Goal: Task Accomplishment & Management: Complete application form

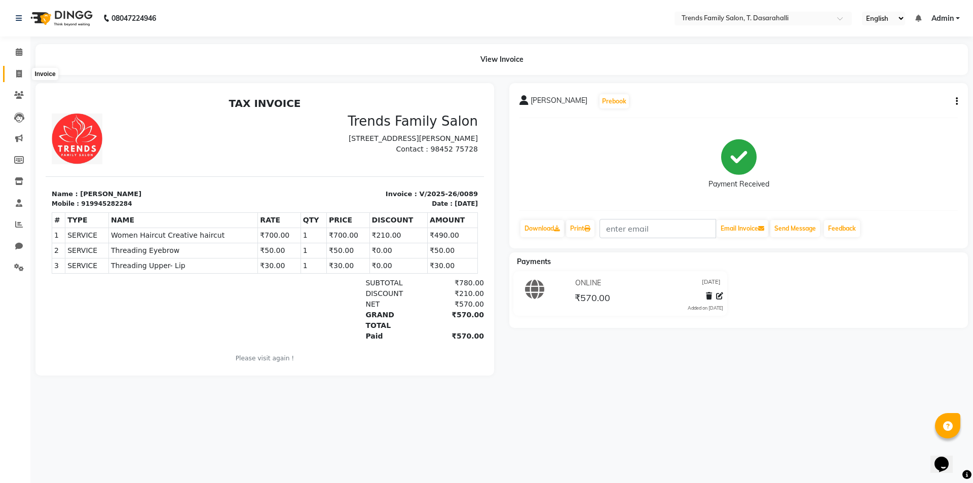
click at [22, 70] on icon at bounding box center [19, 74] width 6 height 8
select select "service"
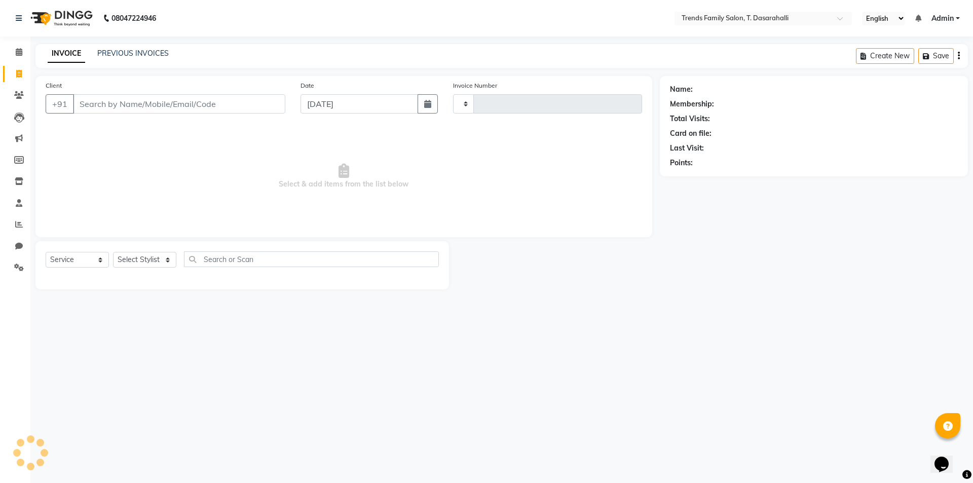
type input "0090"
select select "8481"
click at [133, 101] on input "Client" at bounding box center [179, 103] width 212 height 19
click at [114, 107] on input "Client" at bounding box center [179, 103] width 212 height 19
click at [97, 109] on input "Client" at bounding box center [179, 103] width 212 height 19
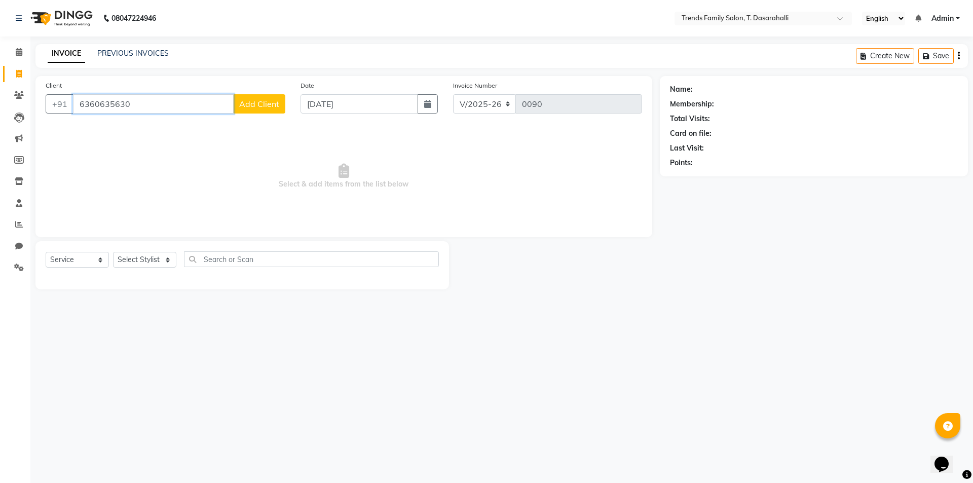
type input "6360635630"
click at [267, 105] on span "Add Client" at bounding box center [259, 104] width 40 height 10
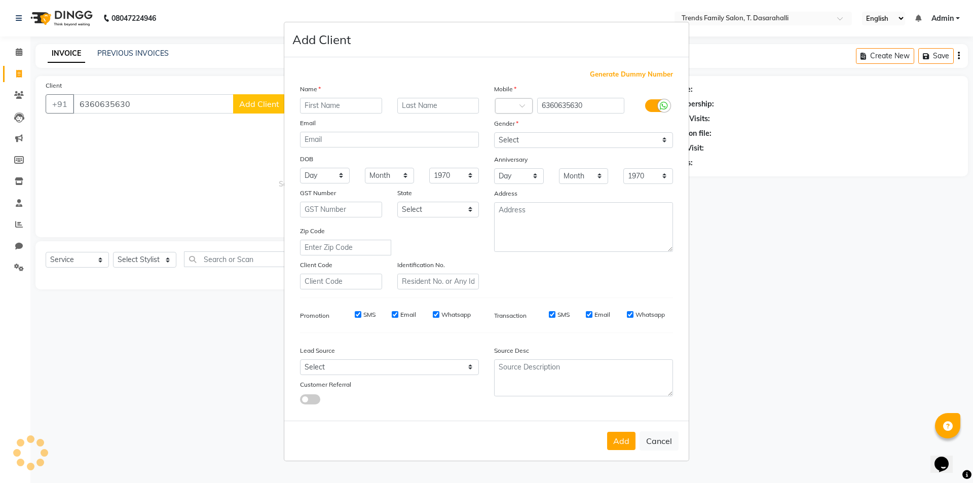
drag, startPoint x: 311, startPoint y: 109, endPoint x: 304, endPoint y: 102, distance: 10.4
click at [306, 104] on input "text" at bounding box center [341, 106] width 82 height 16
type input "Asha"
click at [517, 146] on select "Select Male Female Other Prefer Not To Say" at bounding box center [583, 140] width 179 height 16
select select "female"
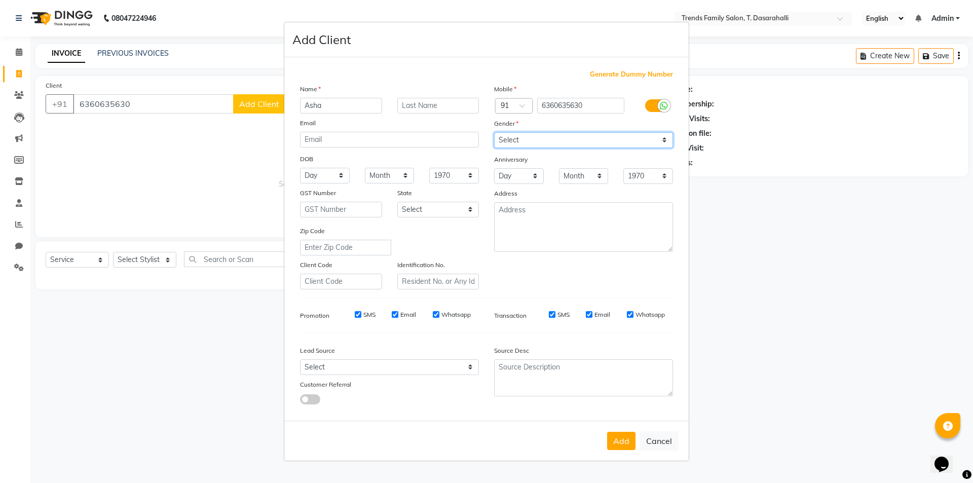
click at [494, 132] on select "Select Male Female Other Prefer Not To Say" at bounding box center [583, 140] width 179 height 16
click at [618, 435] on button "Add" at bounding box center [621, 441] width 28 height 18
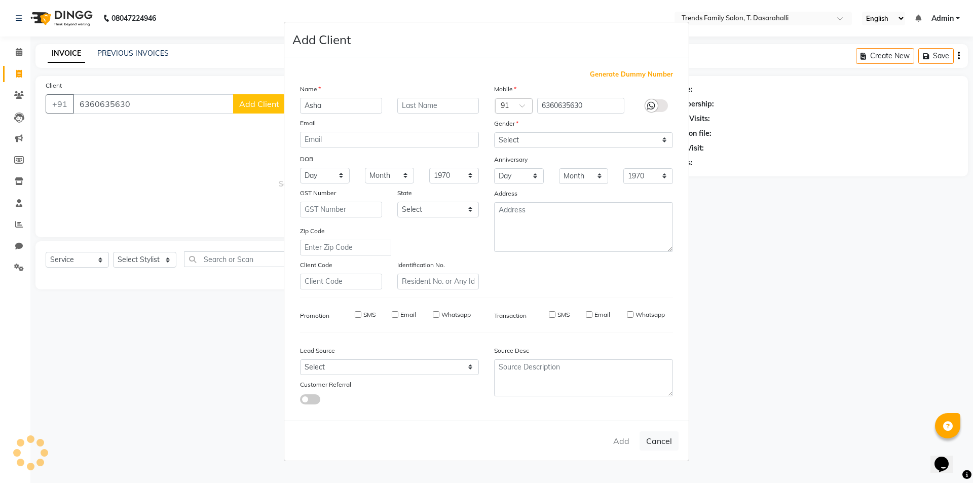
select select
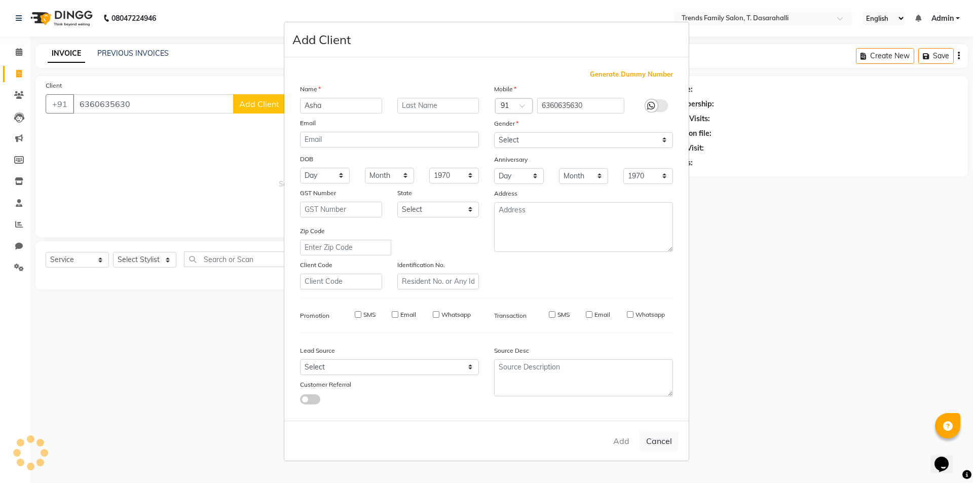
select select
checkbox input "false"
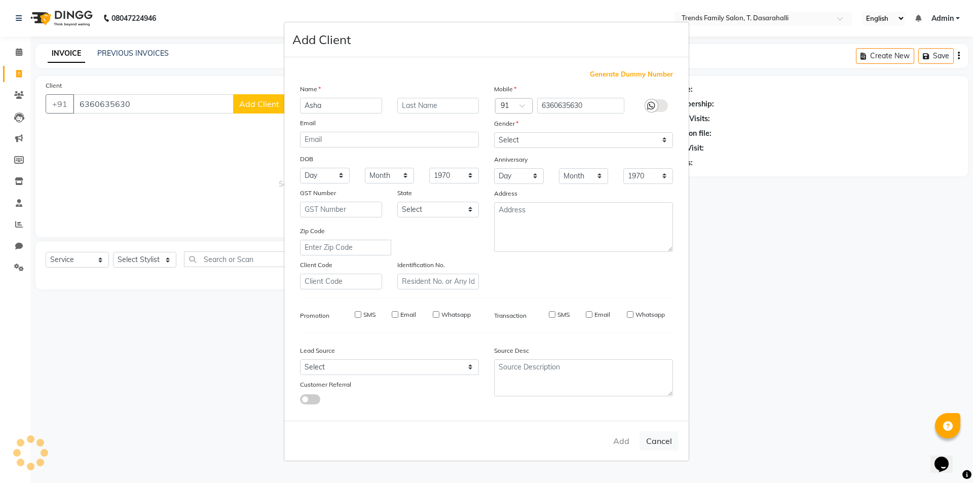
checkbox input "false"
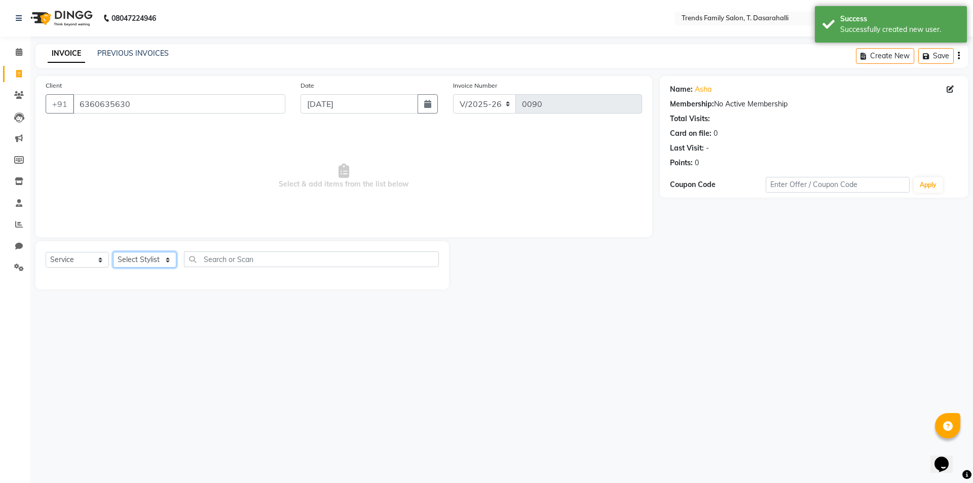
click at [152, 261] on select "Select Stylist Akhila Aman Anash Arsh Ayaan Bablu Chandana Danish Danish Deepu …" at bounding box center [144, 260] width 63 height 16
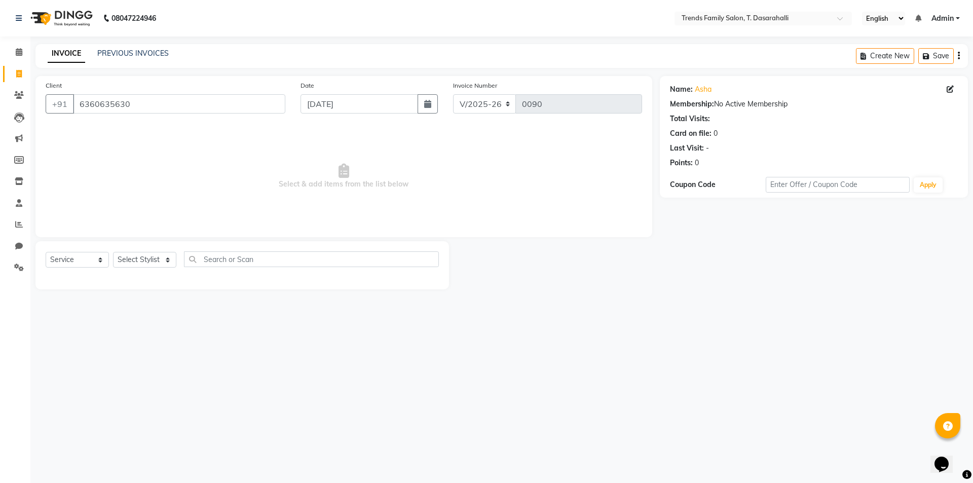
click at [187, 168] on span "Select & add items from the list below" at bounding box center [344, 176] width 597 height 101
click at [135, 257] on select "Select Stylist Akhila Aman Anash Arsh Ayaan Bablu Chandana Danish Danish Deepu …" at bounding box center [144, 260] width 63 height 16
select select "89886"
click at [113, 252] on select "Select Stylist Akhila Aman Anash Arsh Ayaan Bablu Chandana Danish Danish Deepu …" at bounding box center [144, 260] width 63 height 16
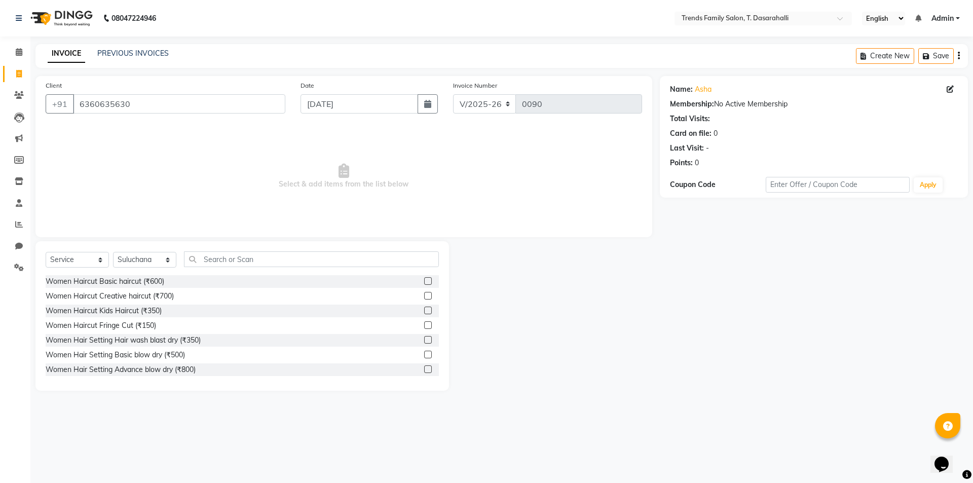
click at [424, 298] on label at bounding box center [428, 296] width 8 height 8
click at [424, 298] on input "checkbox" at bounding box center [427, 296] width 7 height 7
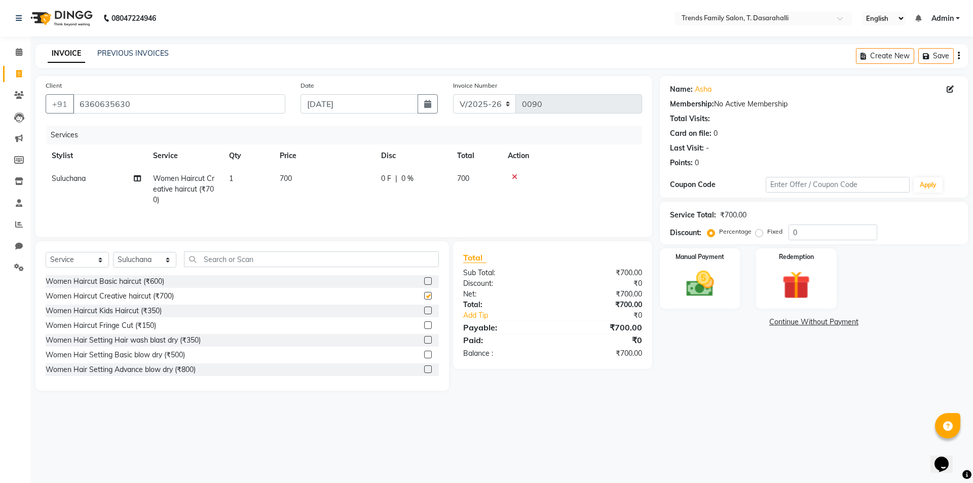
checkbox input "false"
click at [144, 261] on select "Select Stylist Akhila Aman Anash Arsh Ayaan Bablu Chandana Danish Danish Deepu …" at bounding box center [144, 260] width 63 height 16
click at [113, 252] on select "Select Stylist Akhila Aman Anash Arsh Ayaan Bablu Chandana Danish Danish Deepu …" at bounding box center [144, 260] width 63 height 16
click at [141, 257] on select "Select Stylist Akhila Aman Anash Arsh Ayaan Bablu Chandana Danish Danish Deepu …" at bounding box center [144, 260] width 63 height 16
select select "84572"
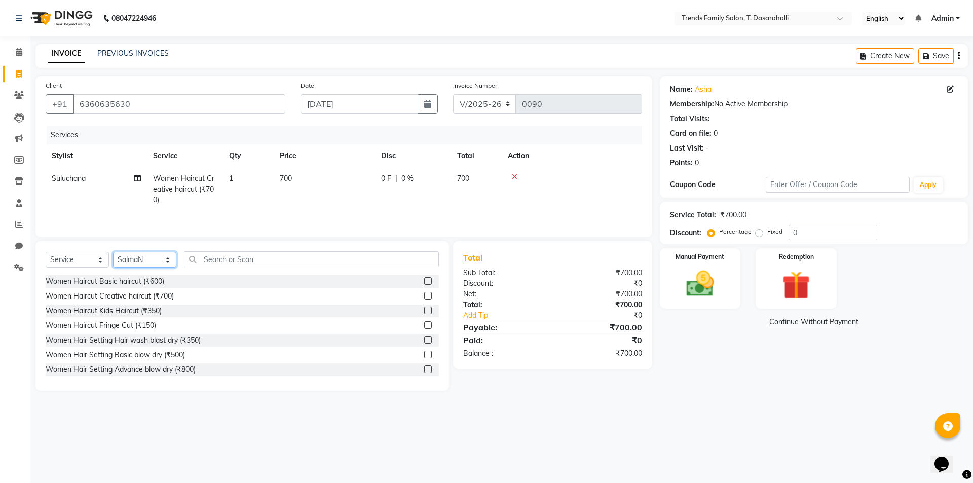
click at [113, 252] on select "Select Stylist Akhila Aman Anash Arsh Ayaan Bablu Chandana Danish Danish Deepu …" at bounding box center [144, 260] width 63 height 16
click at [236, 263] on input "text" at bounding box center [311, 259] width 255 height 16
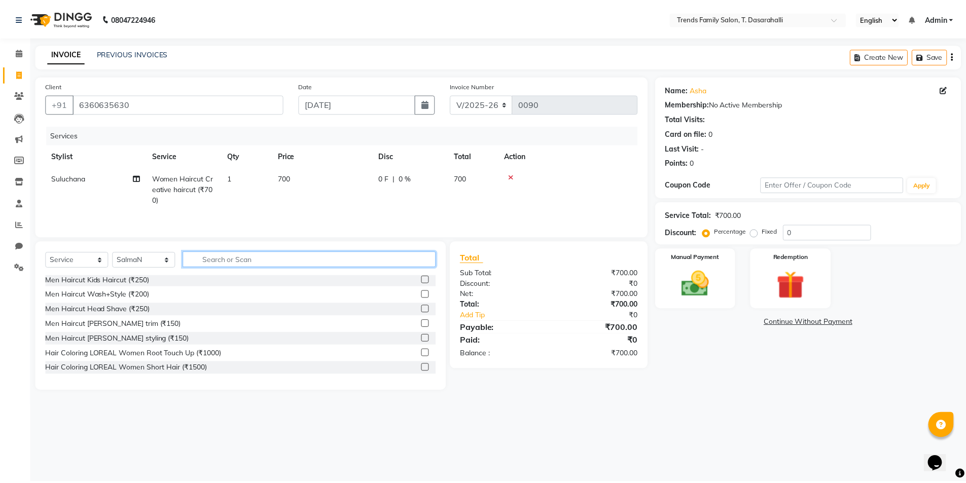
scroll to position [101, 0]
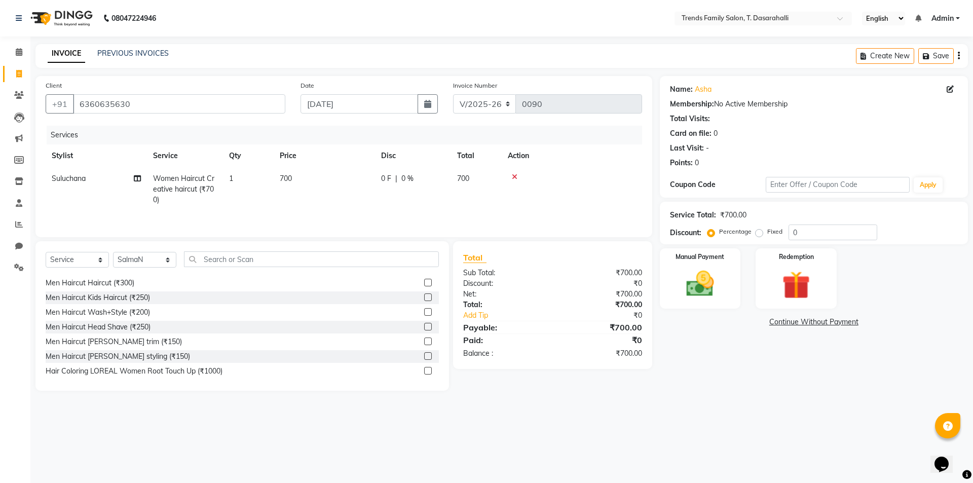
click at [424, 341] on label at bounding box center [428, 342] width 8 height 8
click at [424, 341] on input "checkbox" at bounding box center [427, 342] width 7 height 7
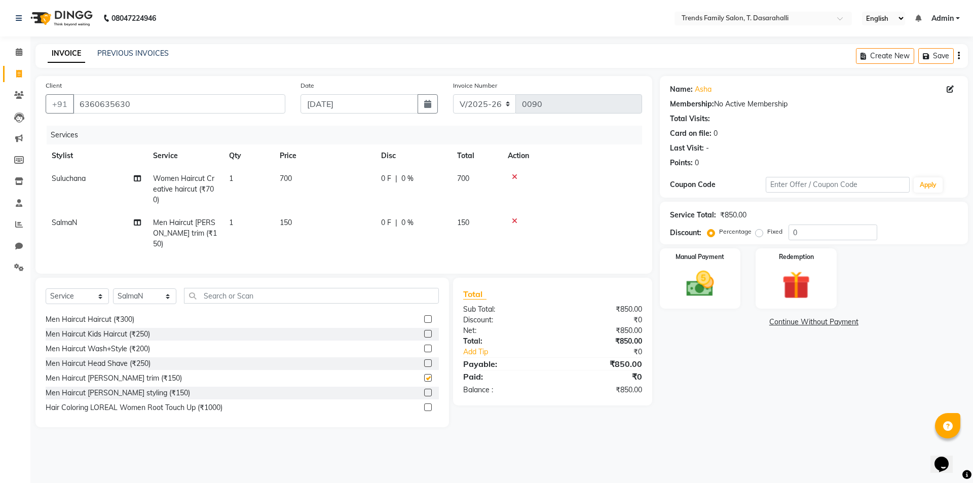
checkbox input "false"
click at [279, 225] on td "150" at bounding box center [324, 233] width 101 height 44
select select "84572"
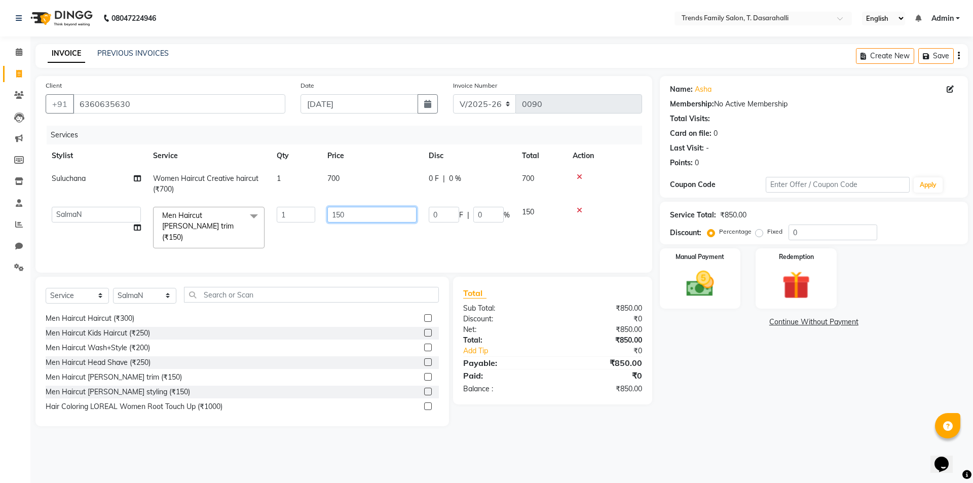
drag, startPoint x: 194, startPoint y: 210, endPoint x: 121, endPoint y: 200, distance: 74.2
click at [132, 204] on tr "Akhila Aman Anash Arsh Ayaan Bablu Chandana Danish Danish Deepu R Dichen Doma F…" at bounding box center [344, 228] width 597 height 54
type input "450"
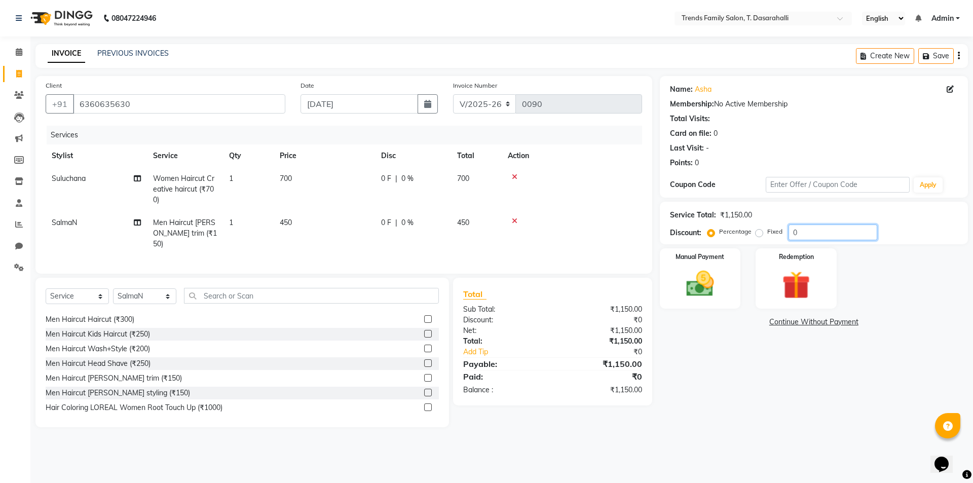
drag, startPoint x: 832, startPoint y: 237, endPoint x: 486, endPoint y: 246, distance: 346.8
click at [508, 263] on div "Client +91 6360635630 Date 01-09-2025 Invoice Number V/2025 V/2025-26 0090 Serv…" at bounding box center [502, 251] width 948 height 351
type input "30"
click at [746, 428] on main "INVOICE PREVIOUS INVOICES Create New Save Client +91 6360635630 Date 01-09-2025…" at bounding box center [501, 243] width 943 height 398
click at [706, 303] on div "Manual Payment" at bounding box center [700, 278] width 84 height 62
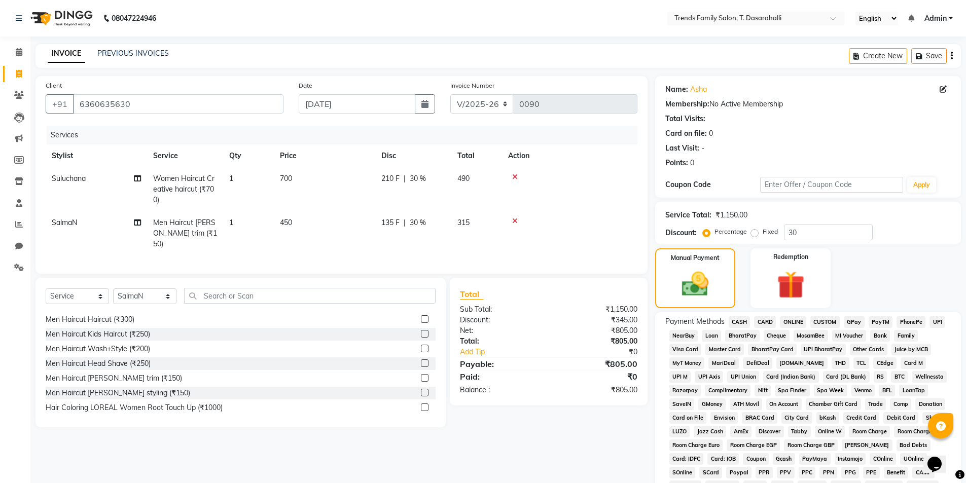
click at [784, 320] on span "ONLINE" at bounding box center [793, 322] width 26 height 12
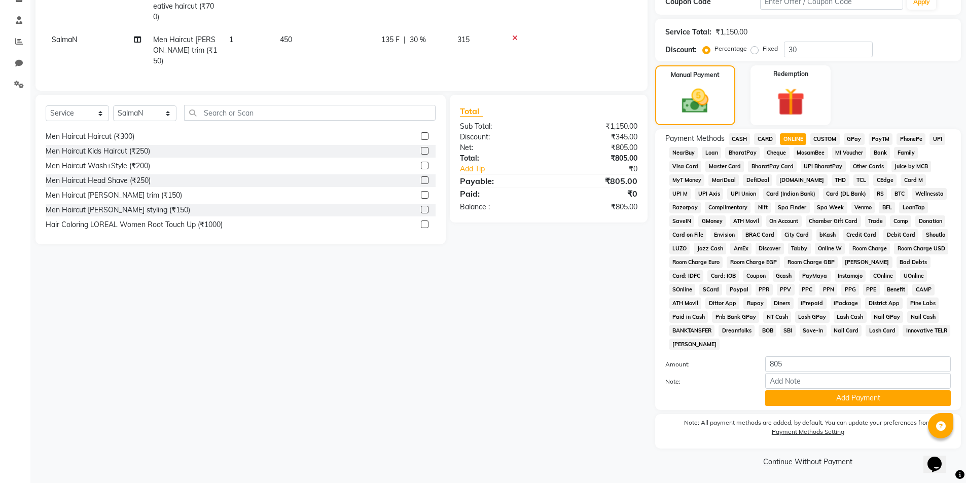
scroll to position [184, 0]
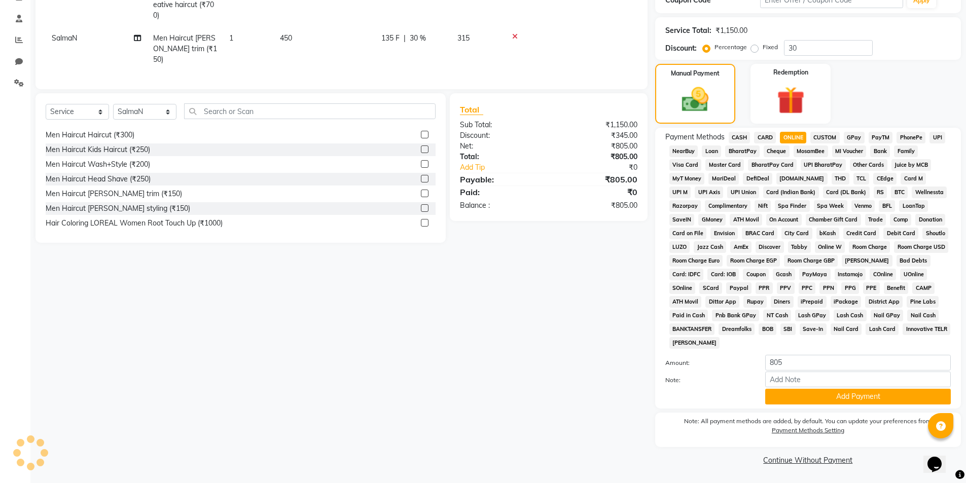
click at [794, 405] on div "Payment Methods CASH CARD ONLINE CUSTOM GPay PayTM PhonePe UPI NearBuy Loan Bha…" at bounding box center [808, 268] width 306 height 281
drag, startPoint x: 784, startPoint y: 390, endPoint x: 783, endPoint y: 395, distance: 5.6
click at [784, 391] on button "Add Payment" at bounding box center [858, 397] width 186 height 16
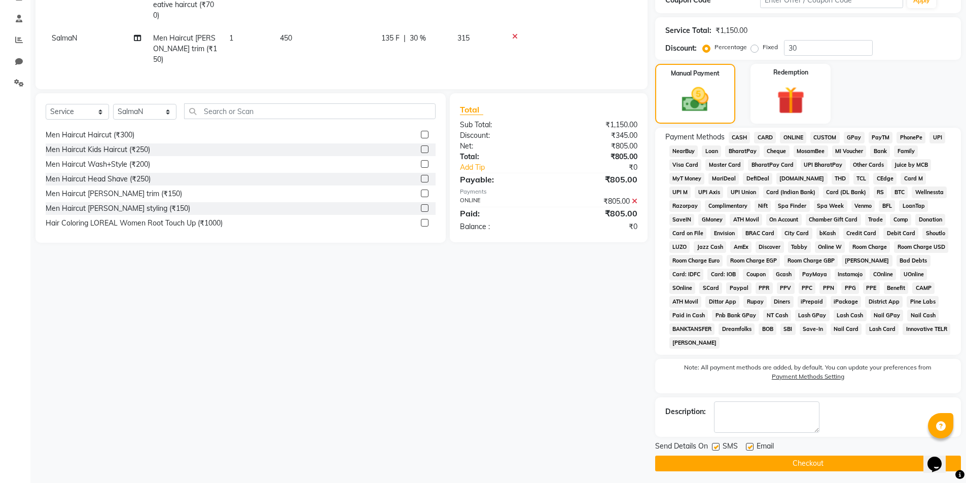
drag, startPoint x: 757, startPoint y: 467, endPoint x: 735, endPoint y: 482, distance: 25.9
click at [754, 469] on button "Checkout" at bounding box center [808, 464] width 306 height 16
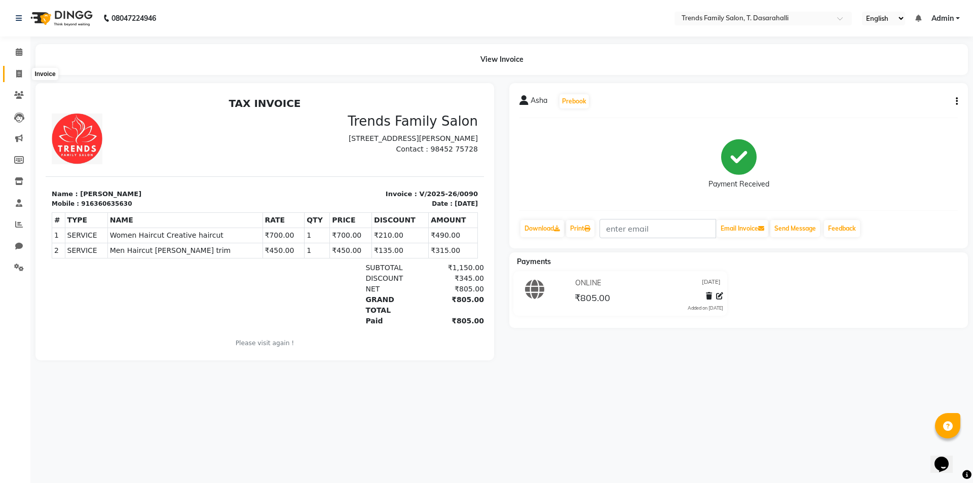
click at [21, 77] on icon at bounding box center [19, 74] width 6 height 8
select select "8481"
select select "service"
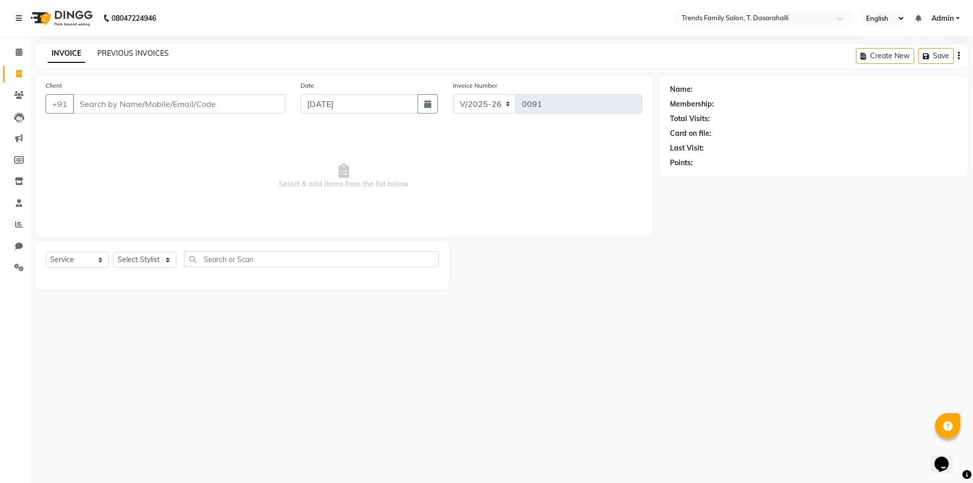
click at [149, 52] on link "PREVIOUS INVOICES" at bounding box center [132, 53] width 71 height 9
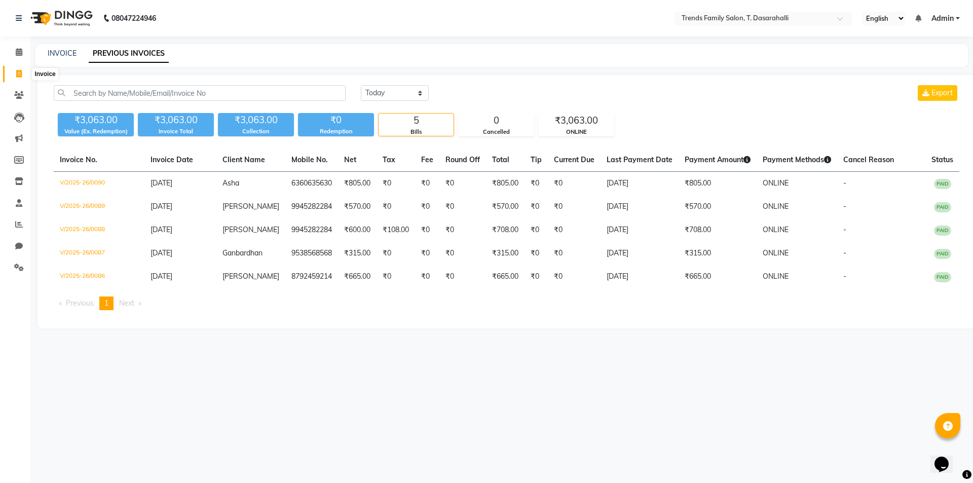
click at [21, 74] on icon at bounding box center [19, 74] width 6 height 8
select select "service"
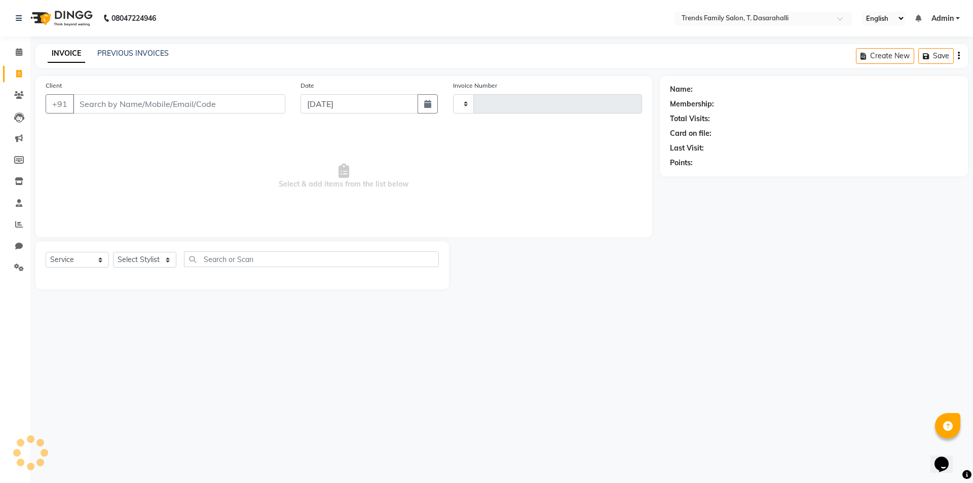
type input "0091"
select select "8481"
drag, startPoint x: 115, startPoint y: 105, endPoint x: 447, endPoint y: 123, distance: 332.4
click at [121, 107] on input "Client" at bounding box center [179, 103] width 212 height 19
type input "9632922811"
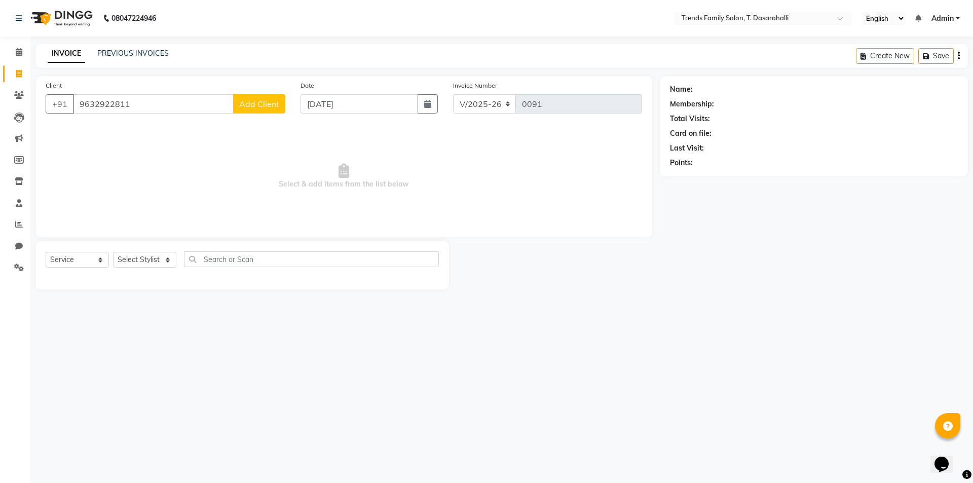
click at [256, 115] on div "Client +91 9632922811 Add Client" at bounding box center [165, 101] width 255 height 42
click at [254, 107] on span "Add Client" at bounding box center [259, 104] width 40 height 10
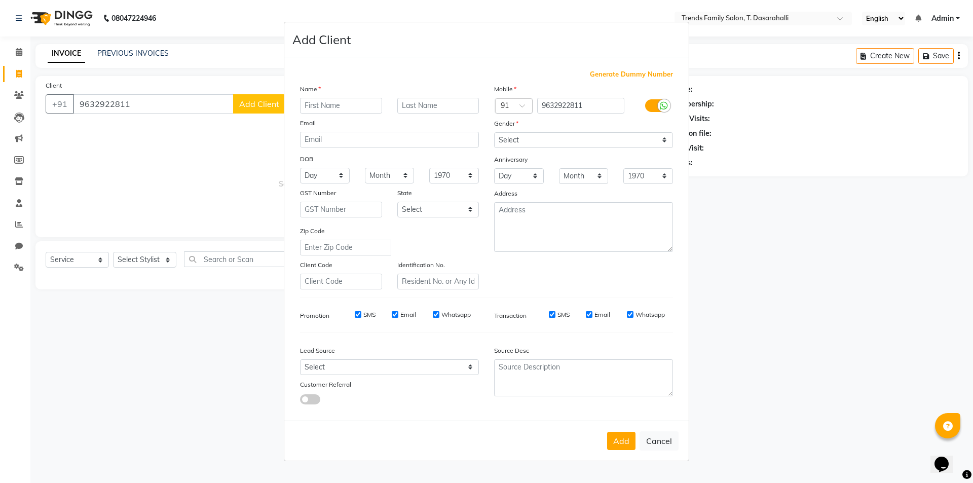
click at [337, 108] on input "text" at bounding box center [341, 106] width 82 height 16
type input "Mahesh"
click at [530, 147] on select "Select Male Female Other Prefer Not To Say" at bounding box center [583, 140] width 179 height 16
select select "male"
click at [494, 132] on select "Select Male Female Other Prefer Not To Say" at bounding box center [583, 140] width 179 height 16
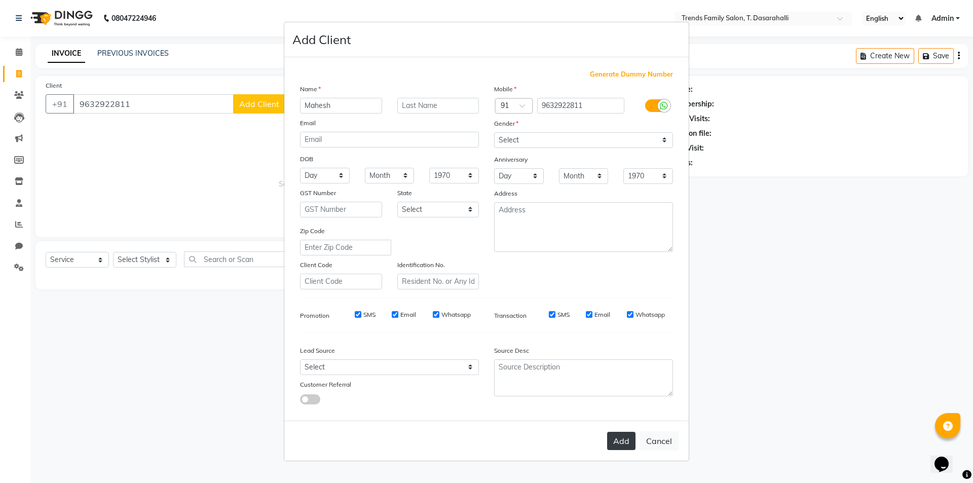
click at [624, 443] on button "Add" at bounding box center [621, 441] width 28 height 18
select select
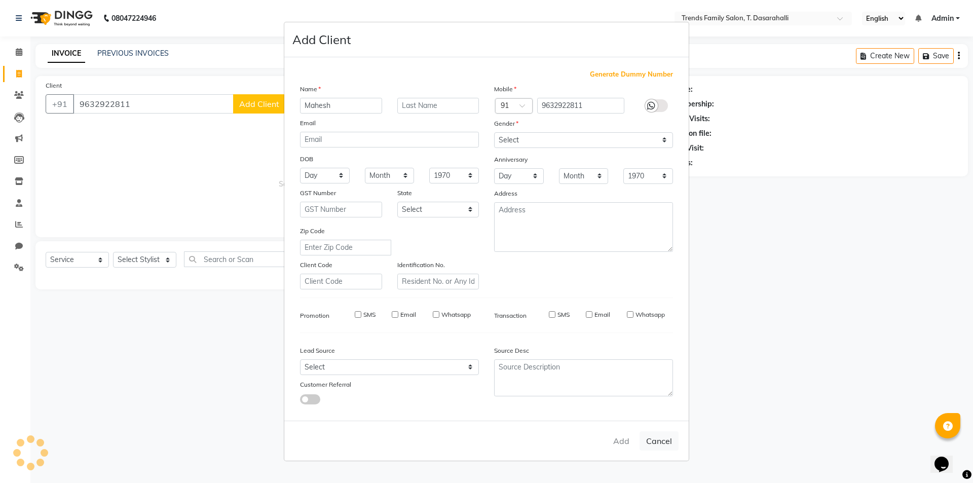
select select
checkbox input "false"
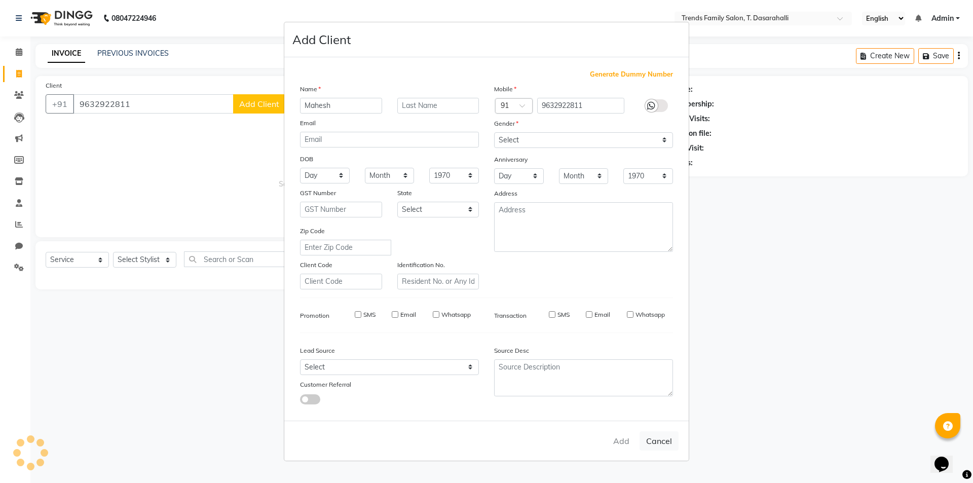
checkbox input "false"
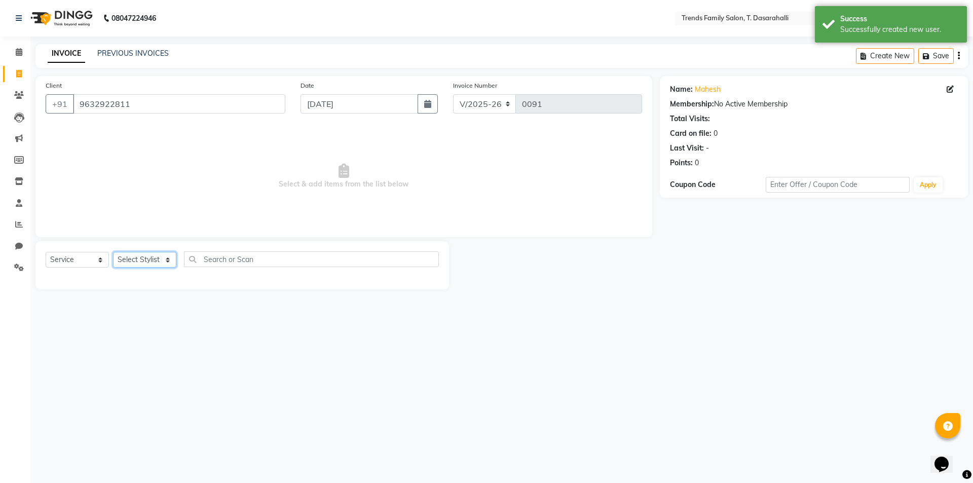
click at [136, 252] on select "Select Stylist Akhila Aman Anash Arsh Ayaan Bablu Chandana Danish Danish Deepu …" at bounding box center [144, 260] width 63 height 16
select select "84573"
click at [113, 252] on select "Select Stylist Akhila Aman Anash Arsh Ayaan Bablu Chandana Danish Danish Deepu …" at bounding box center [144, 260] width 63 height 16
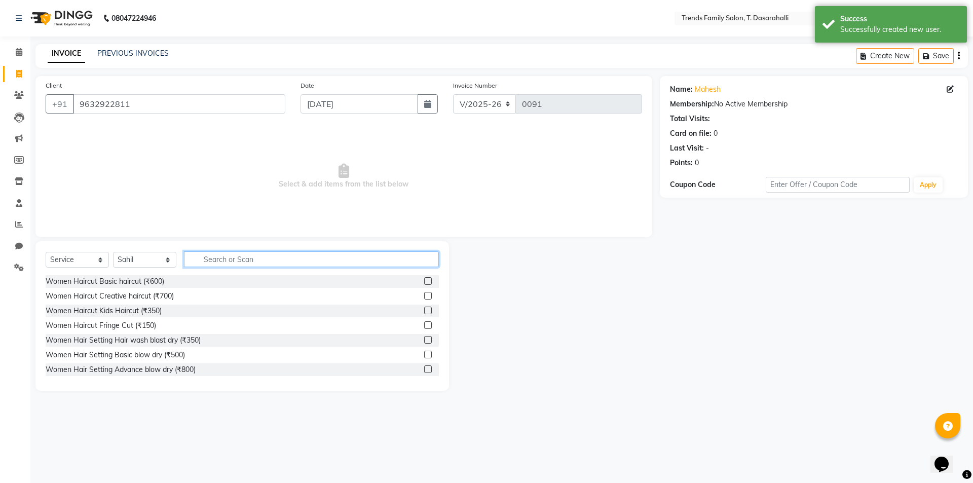
click at [235, 262] on input "text" at bounding box center [311, 259] width 255 height 16
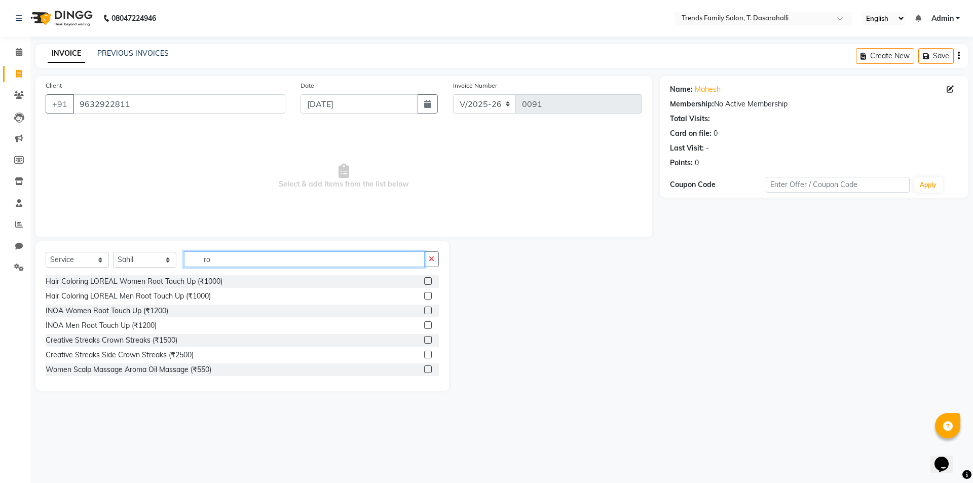
type input "ro"
click at [424, 323] on label at bounding box center [428, 325] width 8 height 8
click at [424, 323] on input "checkbox" at bounding box center [427, 325] width 7 height 7
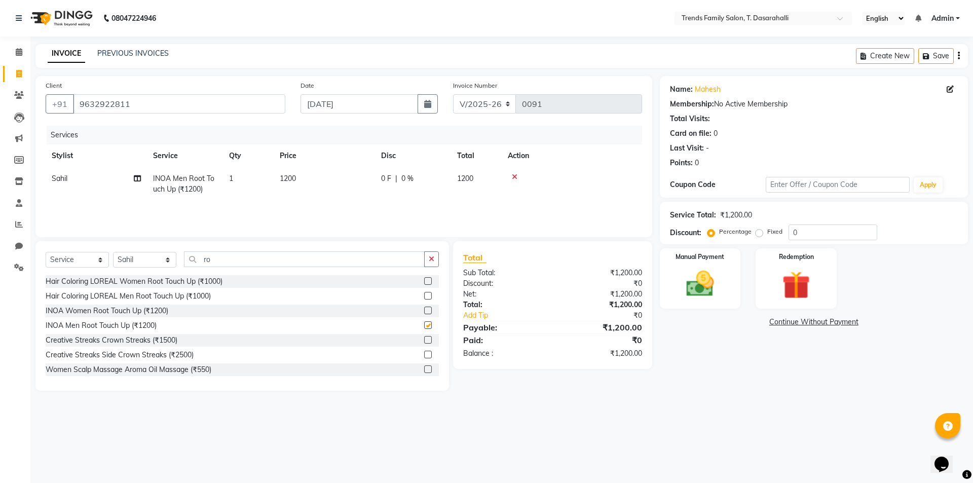
checkbox input "false"
click at [300, 177] on td "1200" at bounding box center [324, 183] width 101 height 33
select select "84573"
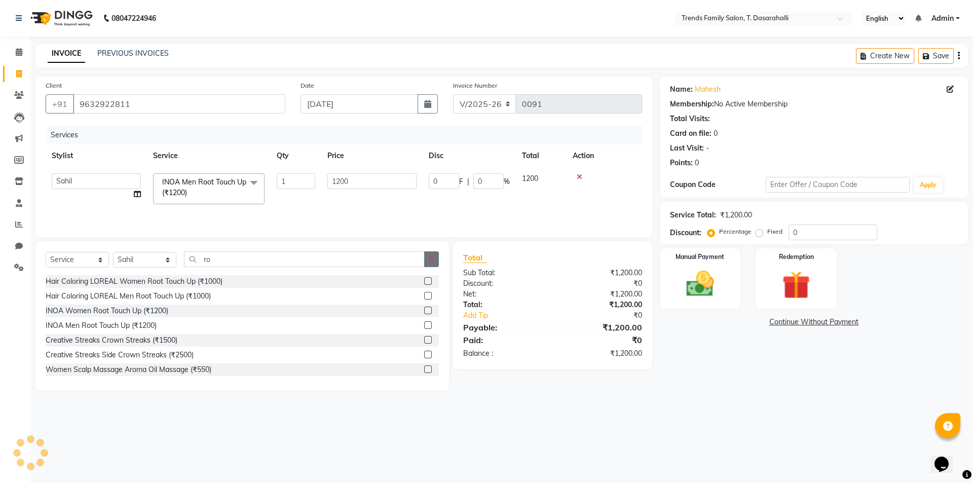
click at [431, 261] on icon "button" at bounding box center [432, 258] width 6 height 7
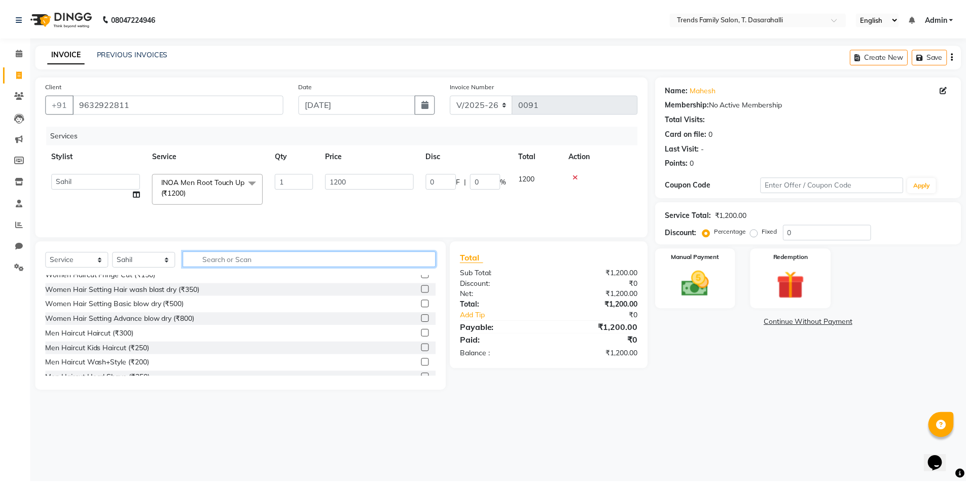
scroll to position [101, 0]
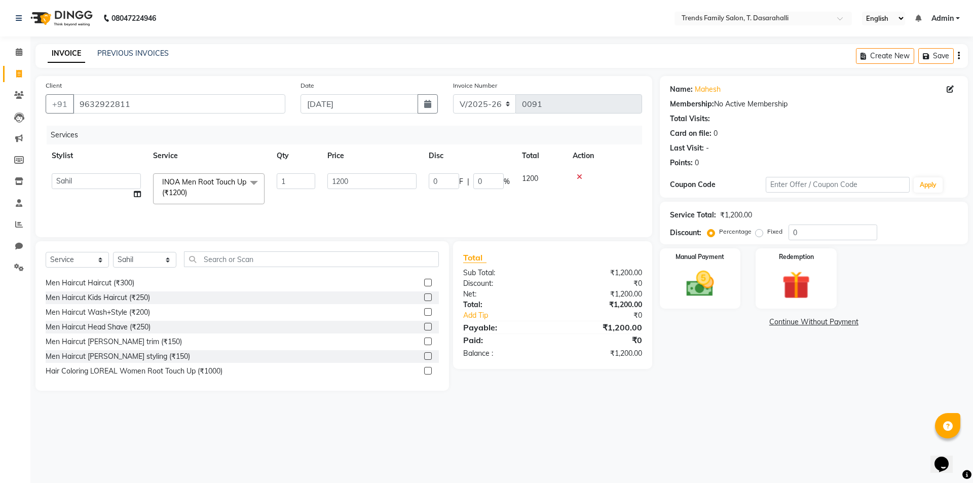
click at [424, 341] on label at bounding box center [428, 342] width 8 height 8
click at [424, 341] on input "checkbox" at bounding box center [427, 342] width 7 height 7
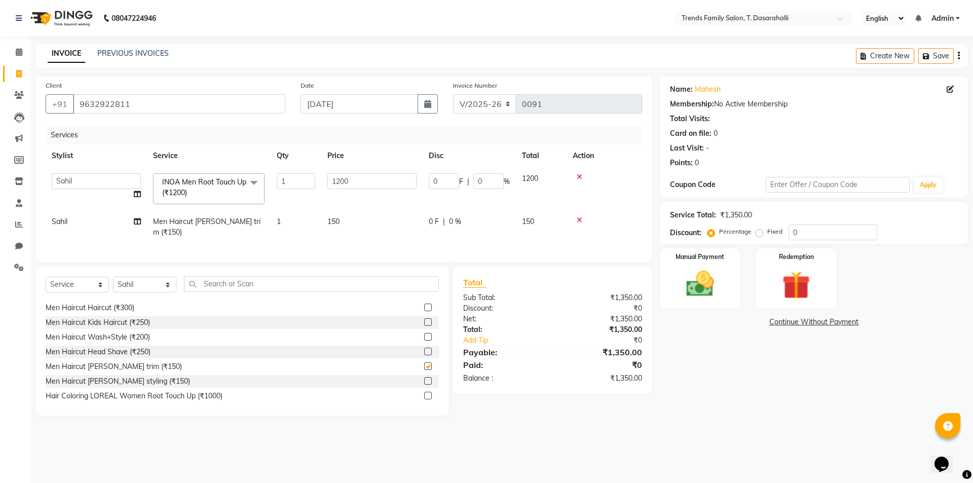
checkbox input "false"
drag, startPoint x: 801, startPoint y: 232, endPoint x: 621, endPoint y: 237, distance: 180.0
click at [642, 252] on div "Client +91 9632922811 Date 01-09-2025 Invoice Number V/2025 V/2025-26 0091 Serv…" at bounding box center [502, 246] width 948 height 340
type input "3"
type input "36"
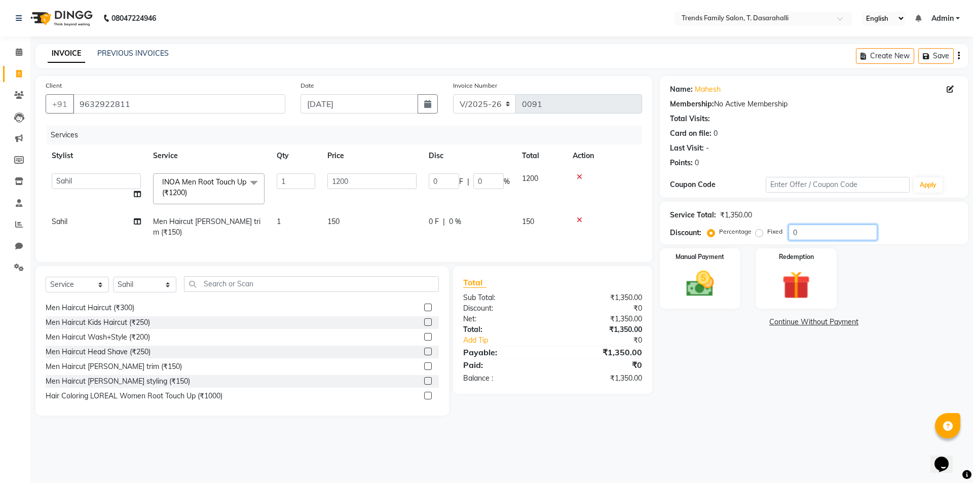
type input "3"
type input "30"
type input "360"
type input "30"
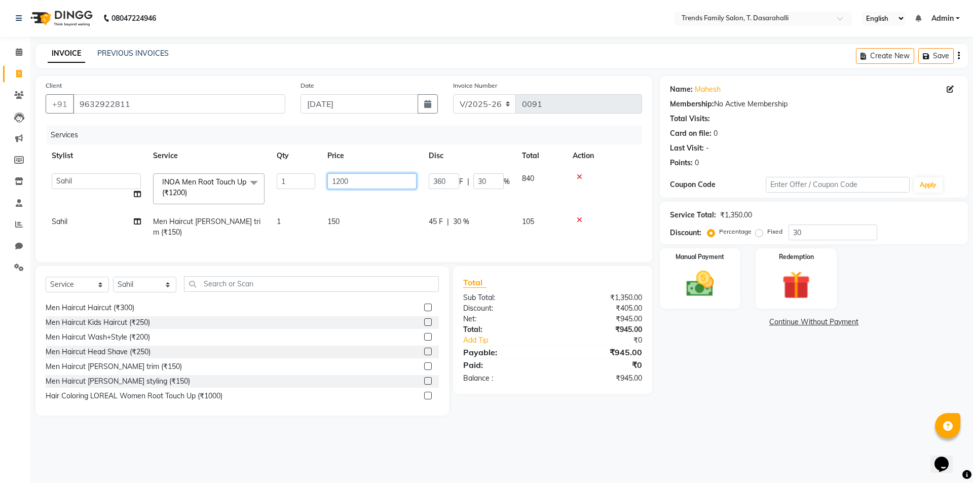
click at [367, 183] on input "1200" at bounding box center [371, 181] width 89 height 16
type input "1"
type input "1000"
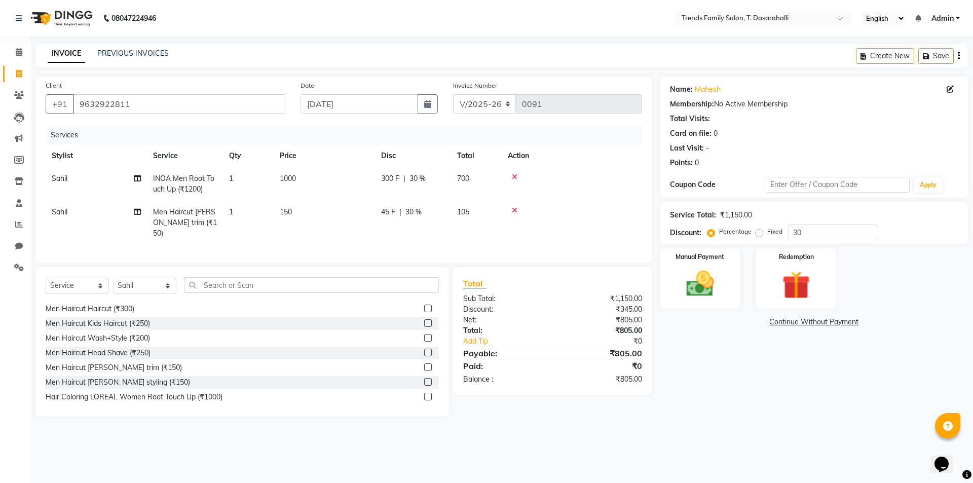
click at [762, 393] on div "Name: Mahesh Membership: No Active Membership Total Visits: Card on file: 0 Las…" at bounding box center [818, 246] width 316 height 341
click at [290, 225] on td "150" at bounding box center [324, 223] width 101 height 44
select select "84573"
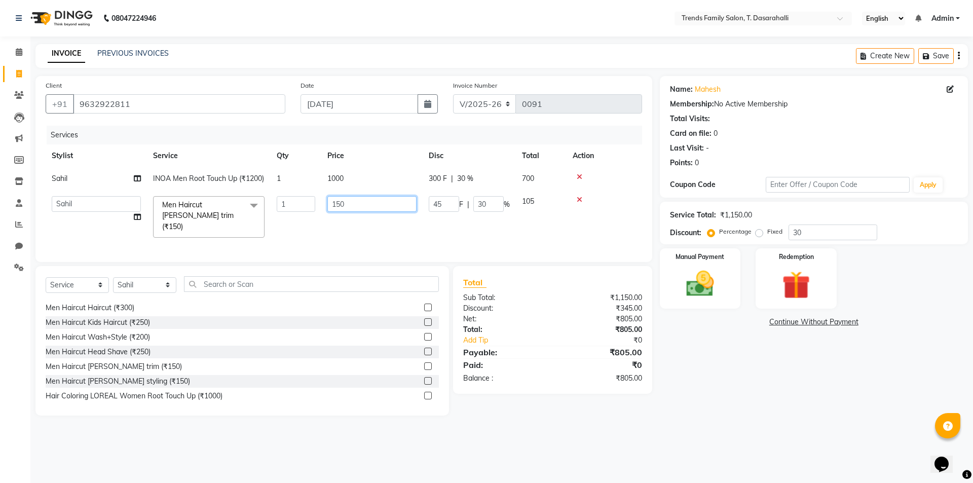
drag, startPoint x: 367, startPoint y: 202, endPoint x: 130, endPoint y: 201, distance: 236.7
click at [160, 210] on tr "Akhila Aman Anash Arsh Ayaan Bablu Chandana Danish Danish Deepu R Dichen Doma F…" at bounding box center [344, 217] width 597 height 54
type input "450"
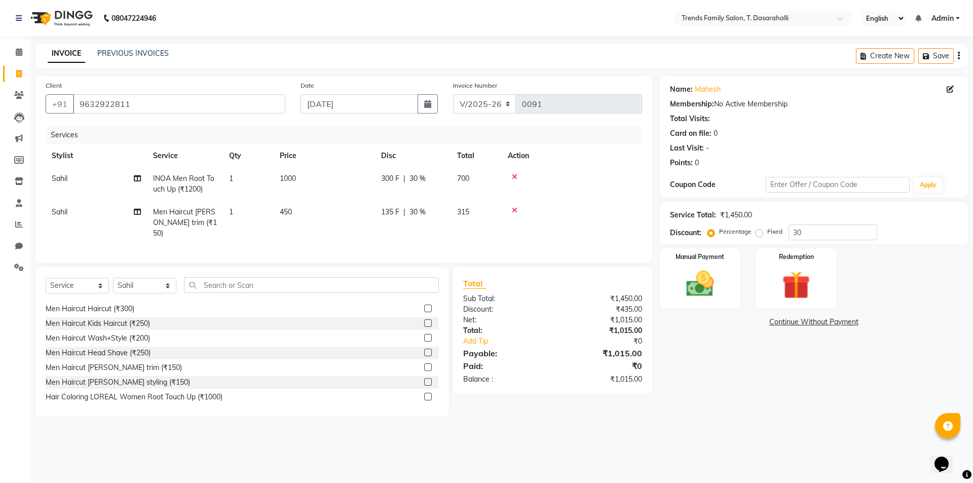
click at [743, 392] on div "Name: Mahesh Membership: No Active Membership Total Visits: Card on file: 0 Las…" at bounding box center [818, 246] width 316 height 341
click at [803, 231] on input "30" at bounding box center [833, 233] width 89 height 16
click at [696, 290] on img at bounding box center [700, 283] width 47 height 33
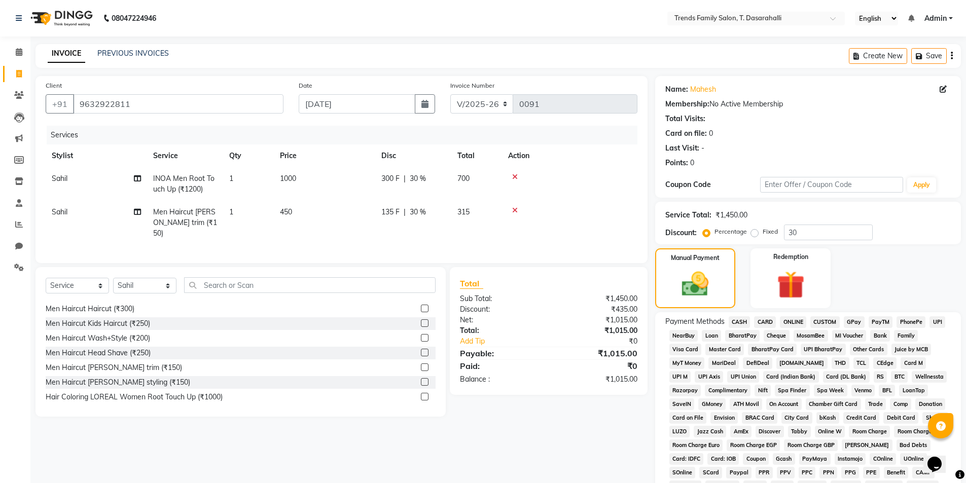
click at [784, 319] on span "ONLINE" at bounding box center [793, 322] width 26 height 12
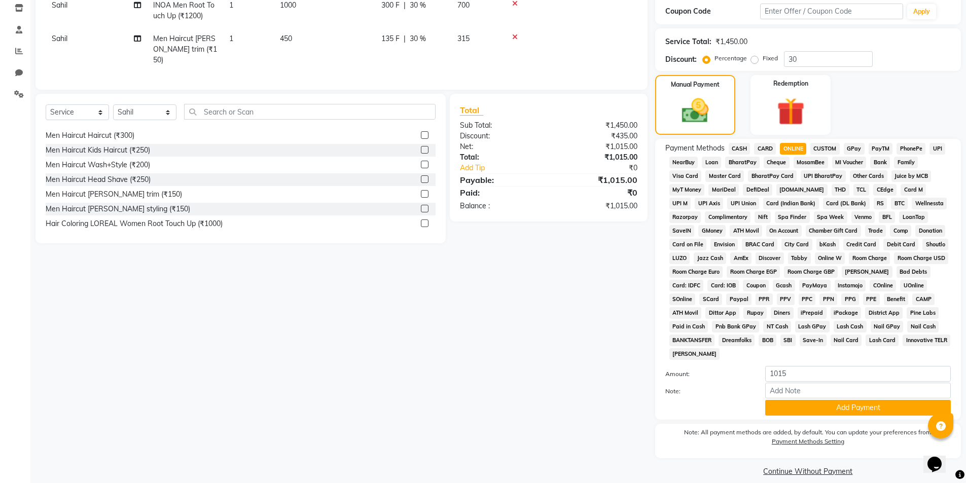
scroll to position [184, 0]
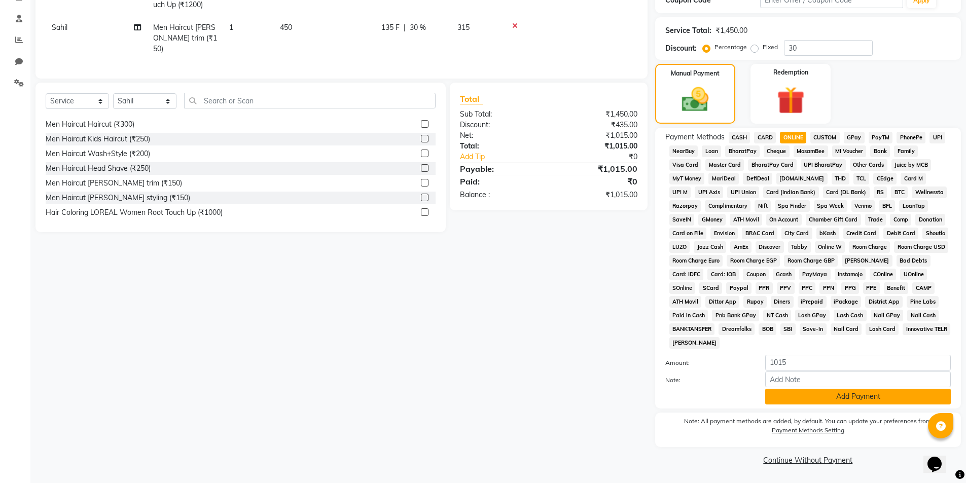
click at [805, 401] on button "Add Payment" at bounding box center [858, 397] width 186 height 16
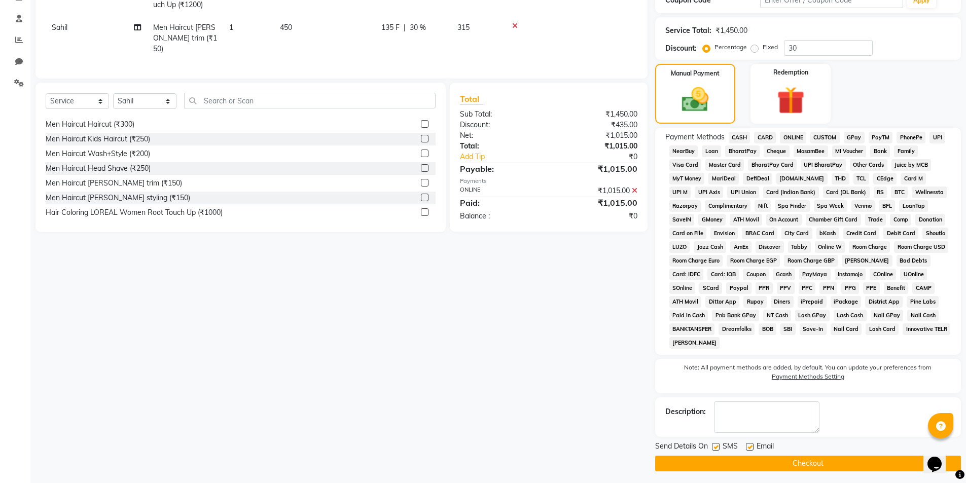
click at [804, 468] on button "Checkout" at bounding box center [808, 464] width 306 height 16
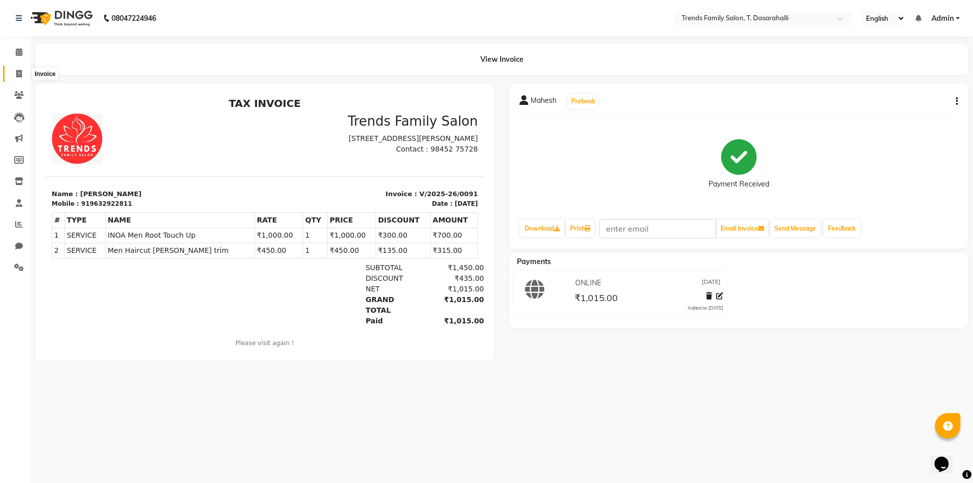
click at [20, 74] on icon at bounding box center [19, 74] width 6 height 8
select select "service"
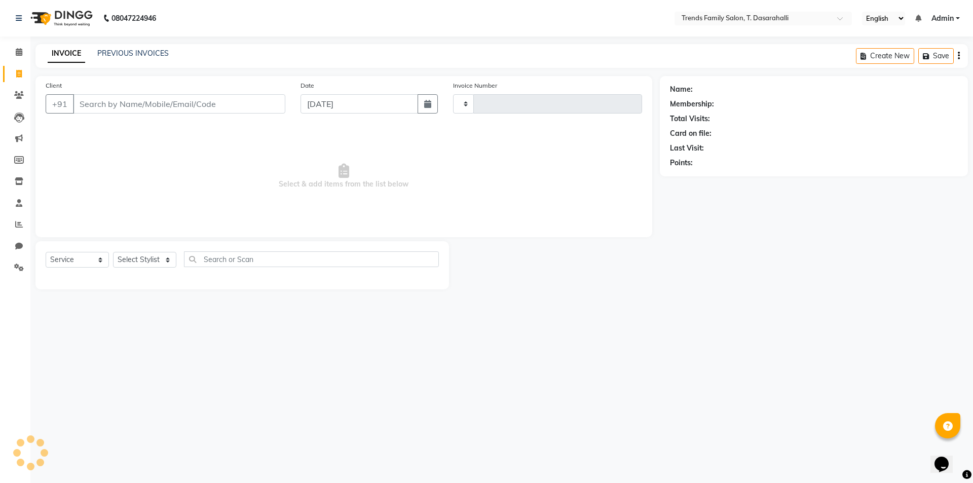
type input "0092"
select select "8481"
click at [99, 107] on input "Client" at bounding box center [179, 103] width 212 height 19
type input "8553416036"
click at [246, 102] on span "Add Client" at bounding box center [259, 104] width 40 height 10
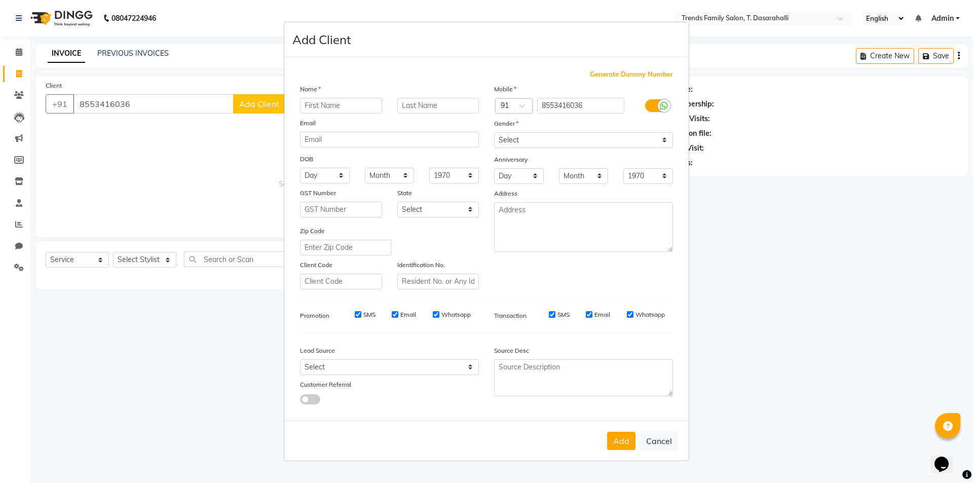
click at [314, 107] on input "text" at bounding box center [341, 106] width 82 height 16
type input "Bagyashree"
click at [548, 141] on select "Select Male Female Other Prefer Not To Say" at bounding box center [583, 140] width 179 height 16
select select "female"
click at [494, 132] on select "Select Male Female Other Prefer Not To Say" at bounding box center [583, 140] width 179 height 16
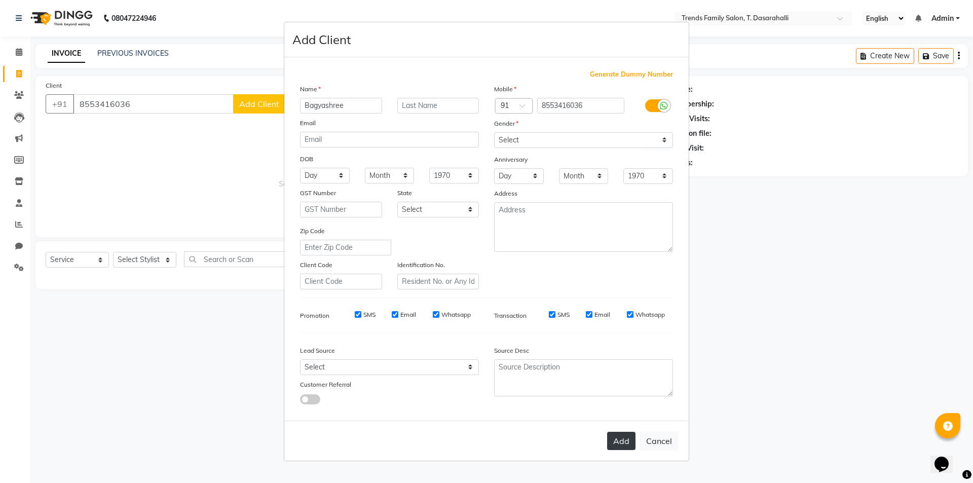
click at [626, 441] on button "Add" at bounding box center [621, 441] width 28 height 18
select select
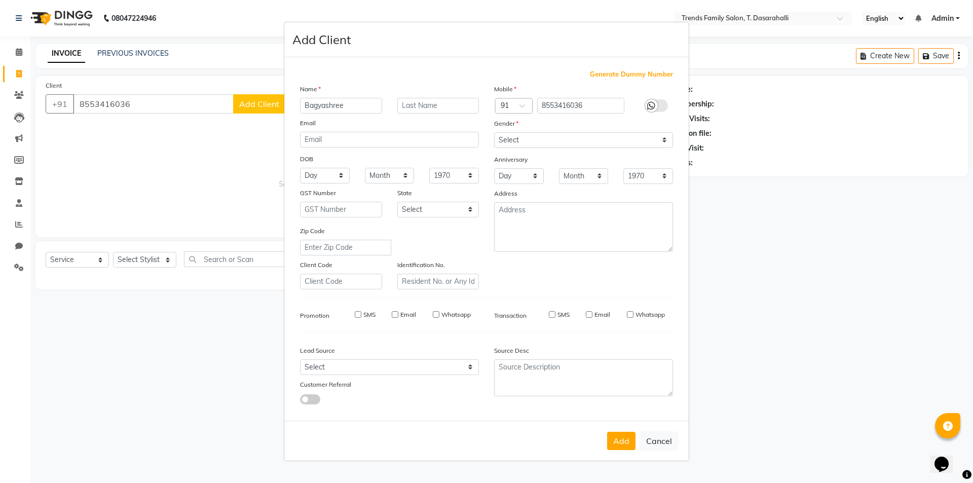
select select
checkbox input "false"
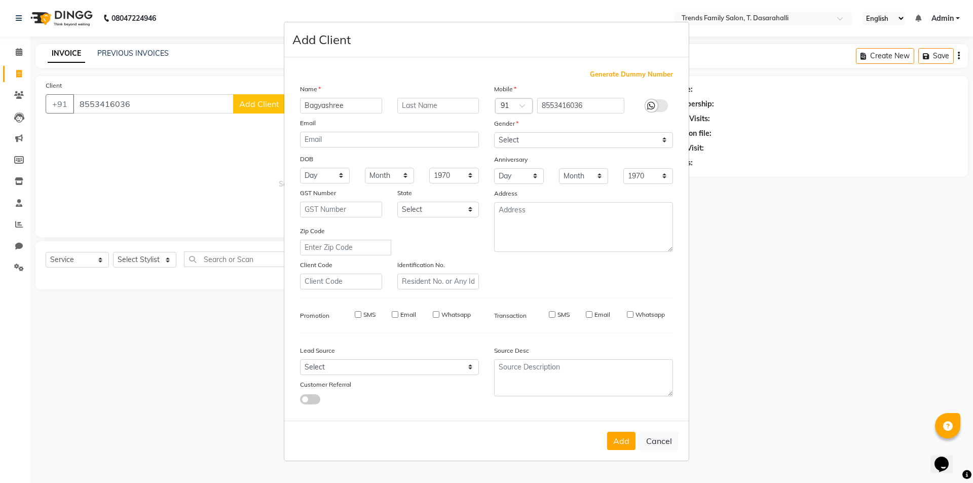
checkbox input "false"
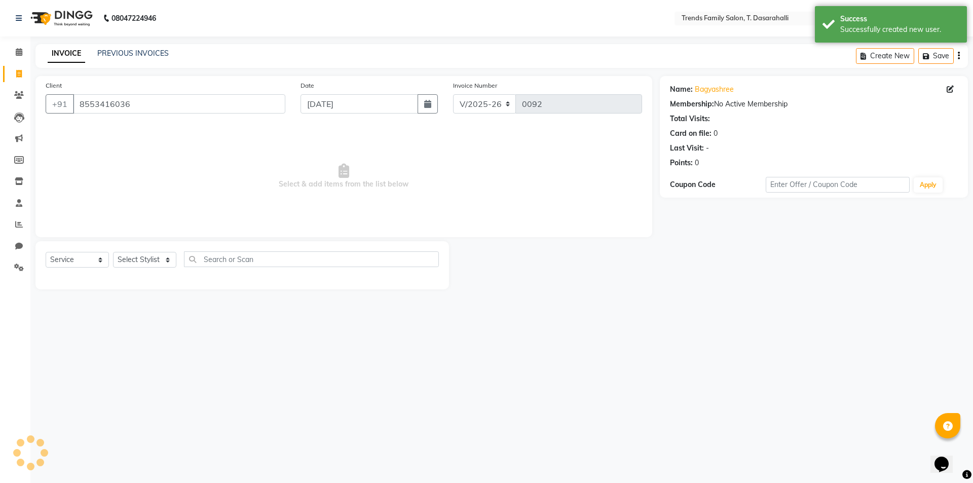
click at [140, 244] on div "Select Service Product Membership Package Voucher Prepaid Gift Card Select Styl…" at bounding box center [242, 265] width 414 height 48
click at [139, 251] on div "Select Service Product Membership Package Voucher Prepaid Gift Card Select Styl…" at bounding box center [242, 263] width 393 height 24
click at [138, 257] on select "Select Stylist Akhila Aman Anash Arsh Ayaan Bablu Chandana Danish Danish Deepu …" at bounding box center [144, 260] width 63 height 16
select select "89877"
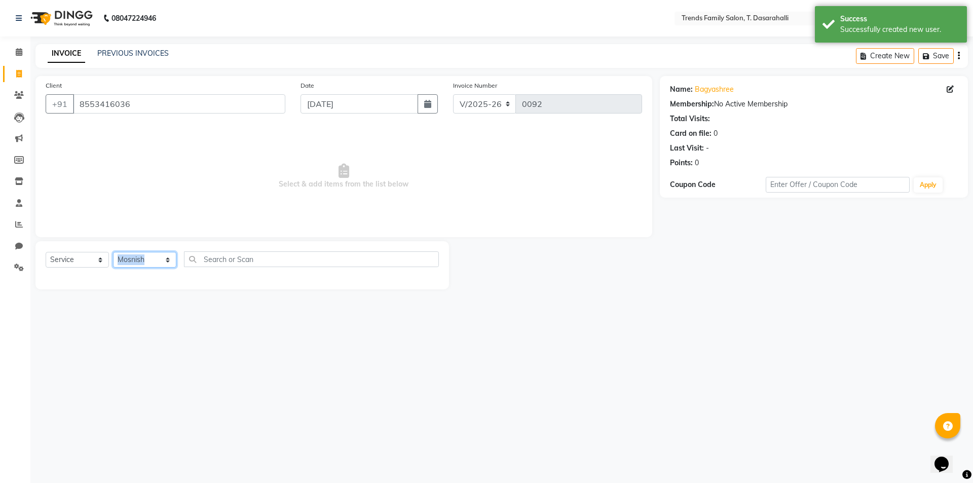
click at [113, 252] on select "Select Stylist Akhila Aman Anash Arsh Ayaan Bablu Chandana Danish Danish Deepu …" at bounding box center [144, 260] width 63 height 16
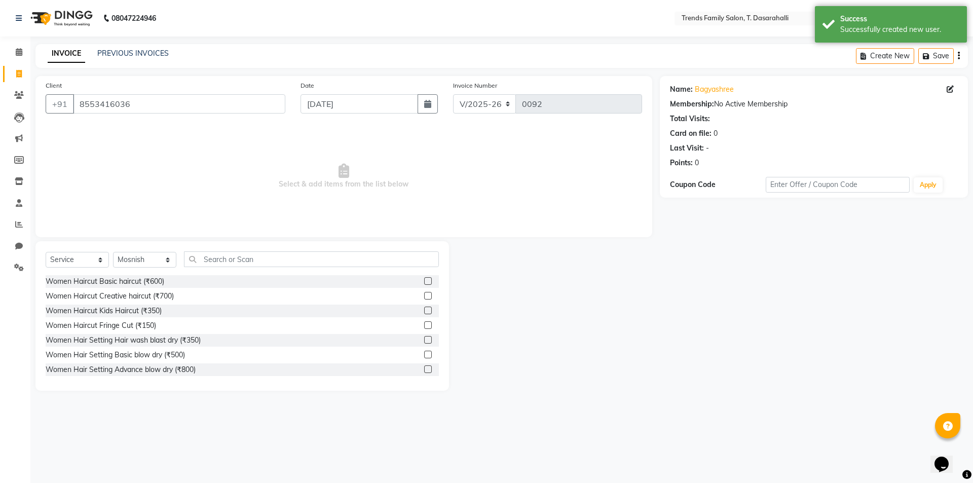
click at [424, 299] on label at bounding box center [428, 296] width 8 height 8
click at [424, 299] on input "checkbox" at bounding box center [427, 296] width 7 height 7
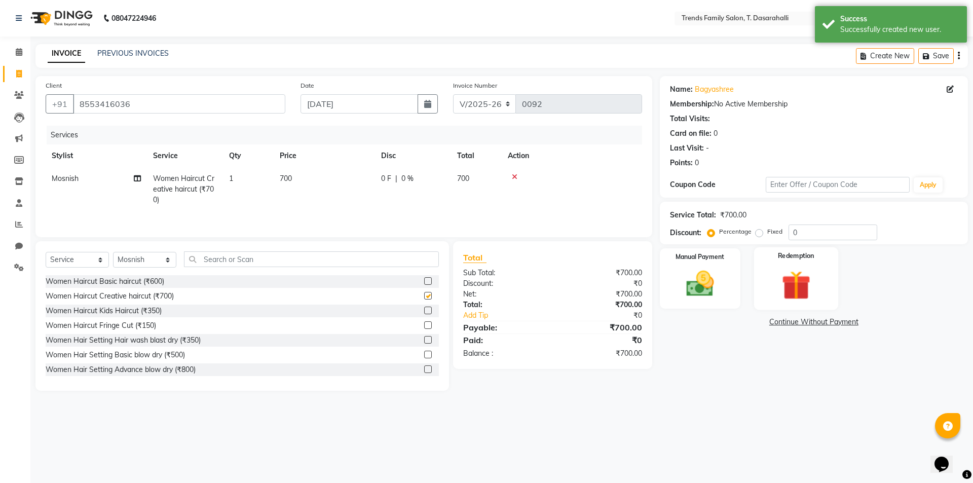
checkbox input "false"
click at [449, 155] on div "Client +91 8553416036 Date 01-09-2025 Invoice Number V/2025 V/2025-26 0092 Serv…" at bounding box center [502, 233] width 948 height 315
drag, startPoint x: 795, startPoint y: 234, endPoint x: 627, endPoint y: 220, distance: 168.8
click at [664, 233] on div "Service Total: ₹700.00 Discount: Percentage Fixed 0" at bounding box center [814, 223] width 308 height 43
type input "30"
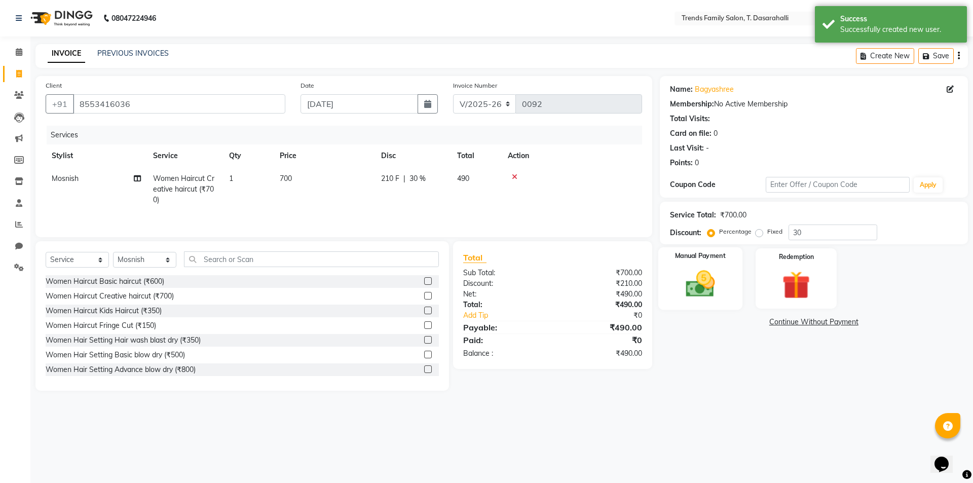
click at [695, 300] on img at bounding box center [700, 283] width 47 height 33
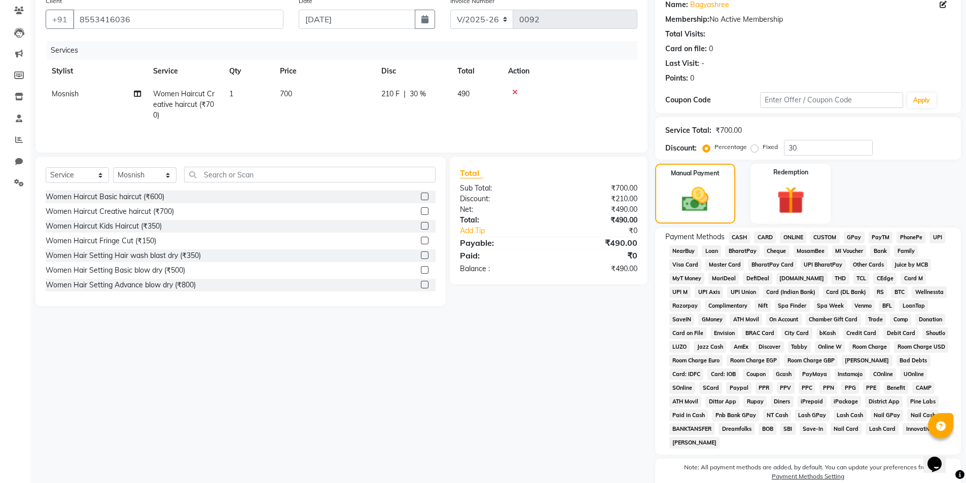
scroll to position [131, 0]
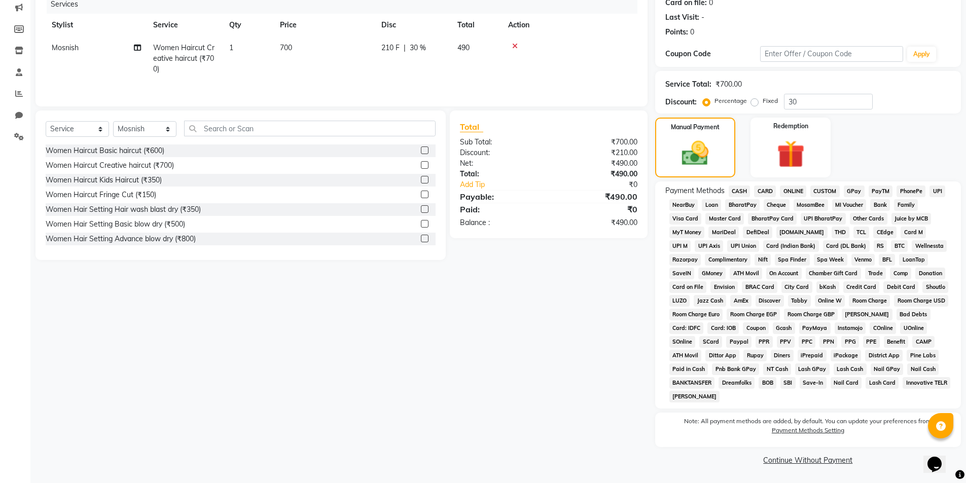
click at [793, 190] on span "ONLINE" at bounding box center [793, 192] width 26 height 12
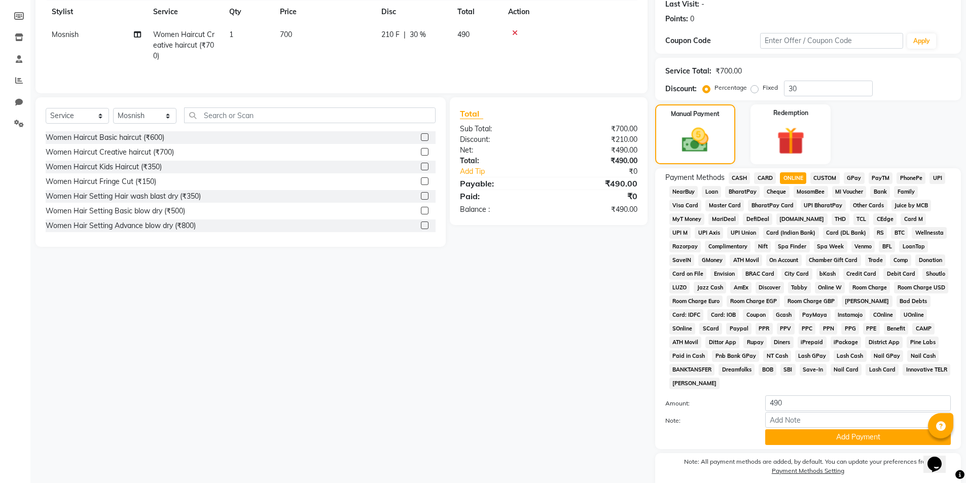
scroll to position [184, 0]
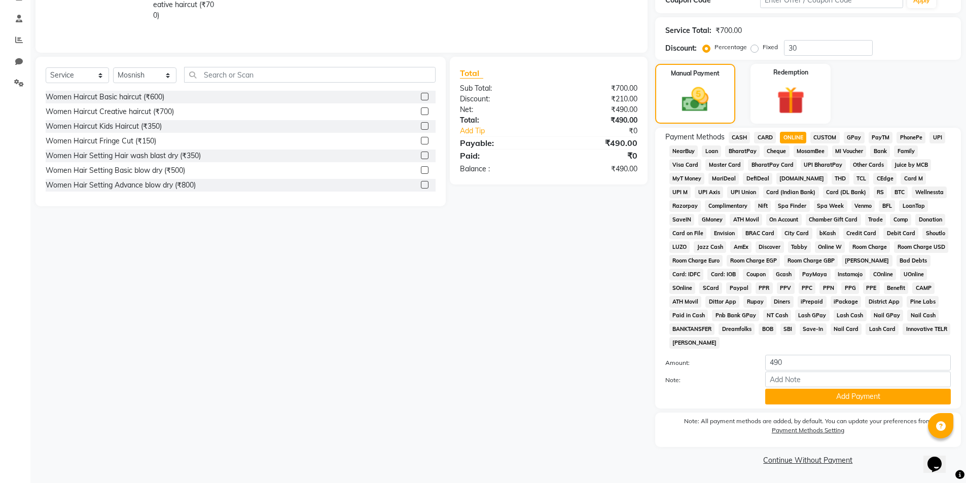
click at [849, 408] on div "Payment Methods CASH CARD ONLINE CUSTOM GPay PayTM PhonePe UPI NearBuy Loan Bha…" at bounding box center [808, 268] width 306 height 281
click at [796, 397] on button "Add Payment" at bounding box center [858, 397] width 186 height 16
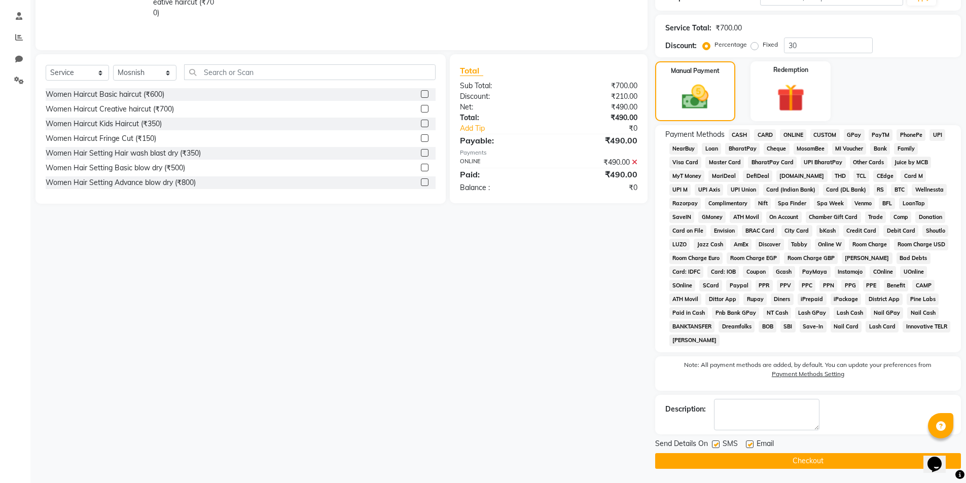
scroll to position [188, 0]
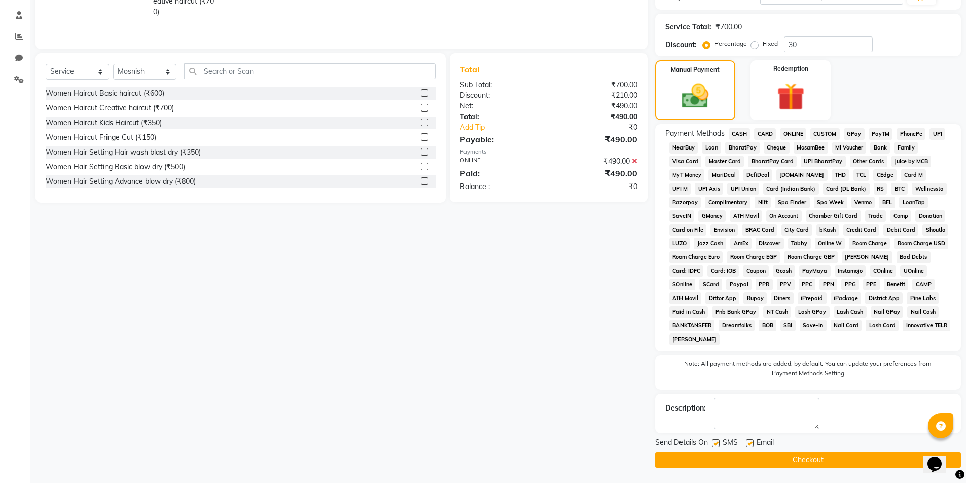
click at [791, 461] on button "Checkout" at bounding box center [808, 460] width 306 height 16
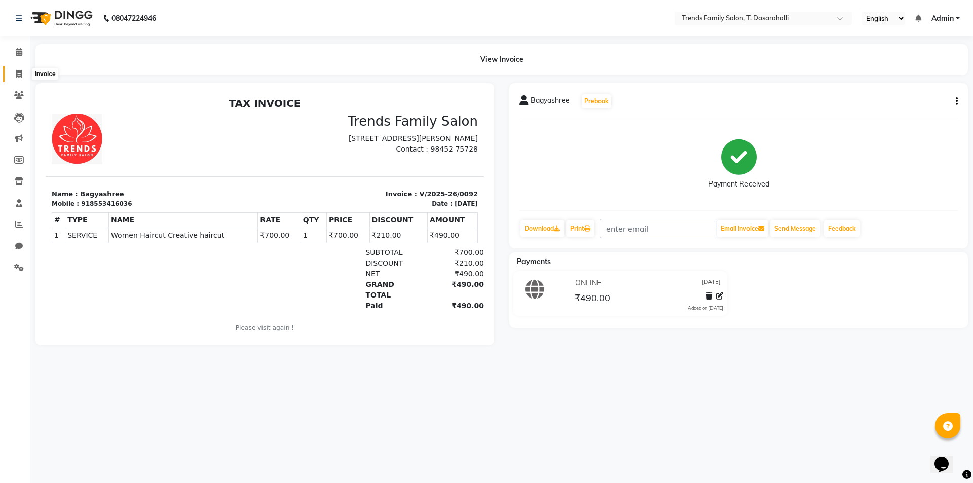
click at [21, 75] on icon at bounding box center [19, 74] width 6 height 8
select select "8481"
select select "service"
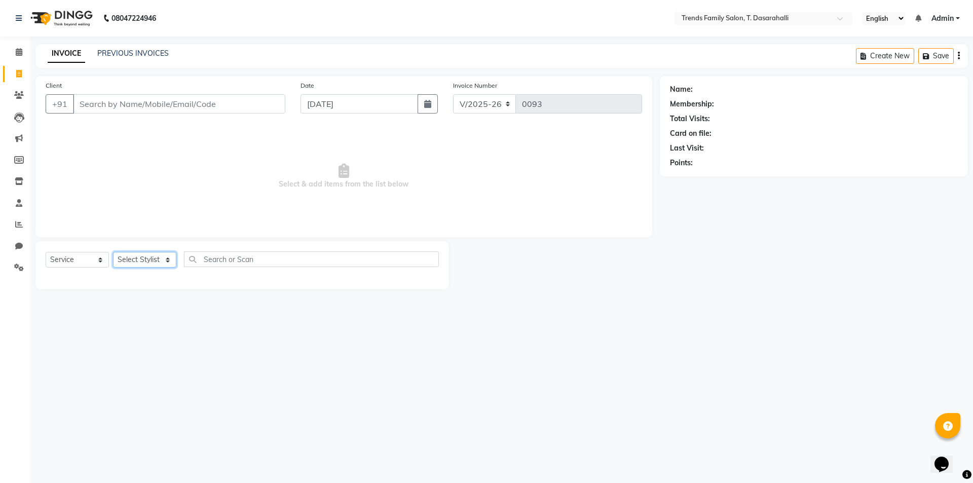
click at [171, 261] on select "Select Stylist Akhila Aman Anash Arsh Ayaan Bablu Chandana Danish Danish Deepu …" at bounding box center [144, 260] width 63 height 16
click at [172, 261] on select "Select Stylist Akhila Aman Anash Arsh Ayaan Bablu Chandana Danish Danish Deepu …" at bounding box center [144, 260] width 63 height 16
click at [145, 384] on div "08047224946 Select Location × Trends Family Salon, T. Dasarahalli English ENGLI…" at bounding box center [486, 241] width 973 height 483
click at [163, 108] on input "Client" at bounding box center [179, 103] width 212 height 19
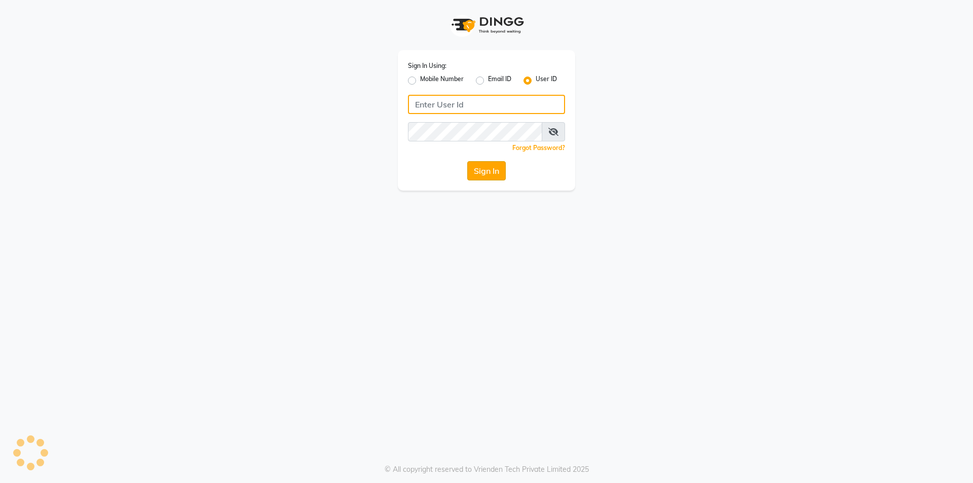
type input "trendsfamily"
click at [496, 172] on button "Sign In" at bounding box center [486, 170] width 39 height 19
click at [486, 167] on button "Sign In" at bounding box center [486, 170] width 39 height 19
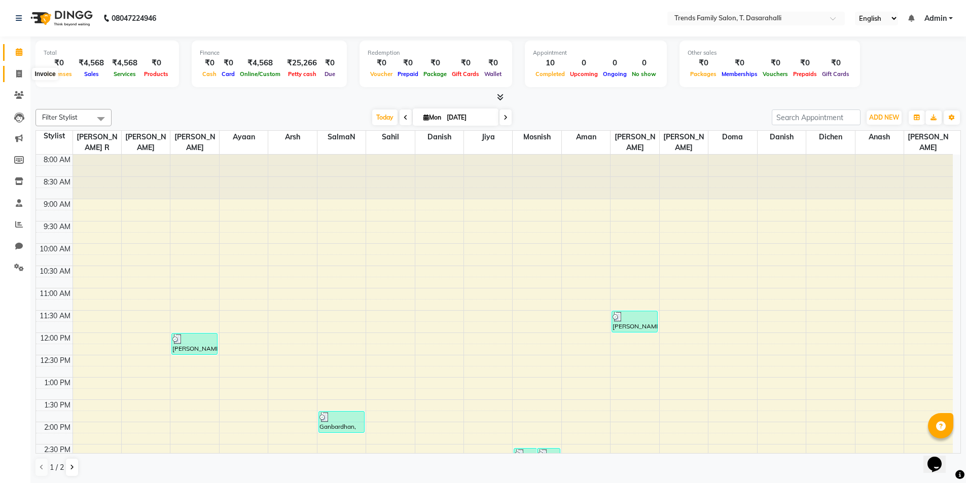
click at [18, 70] on icon at bounding box center [19, 74] width 6 height 8
select select "8481"
select select "service"
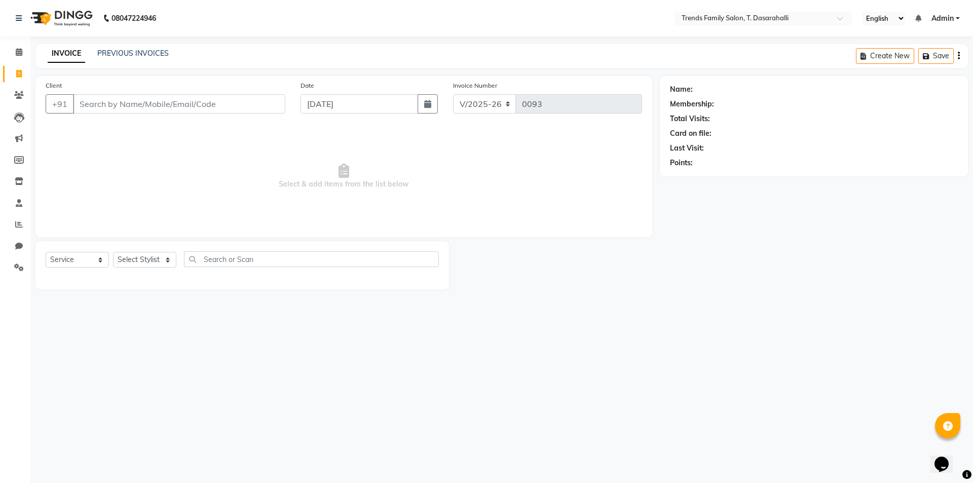
drag, startPoint x: 140, startPoint y: 106, endPoint x: 338, endPoint y: 99, distance: 197.8
click at [140, 106] on input "Client" at bounding box center [179, 103] width 212 height 19
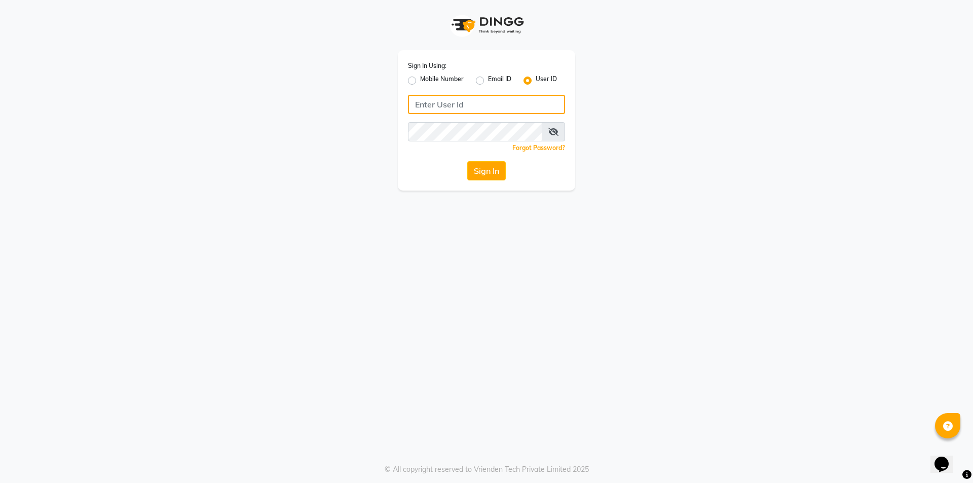
type input "trendsfamily"
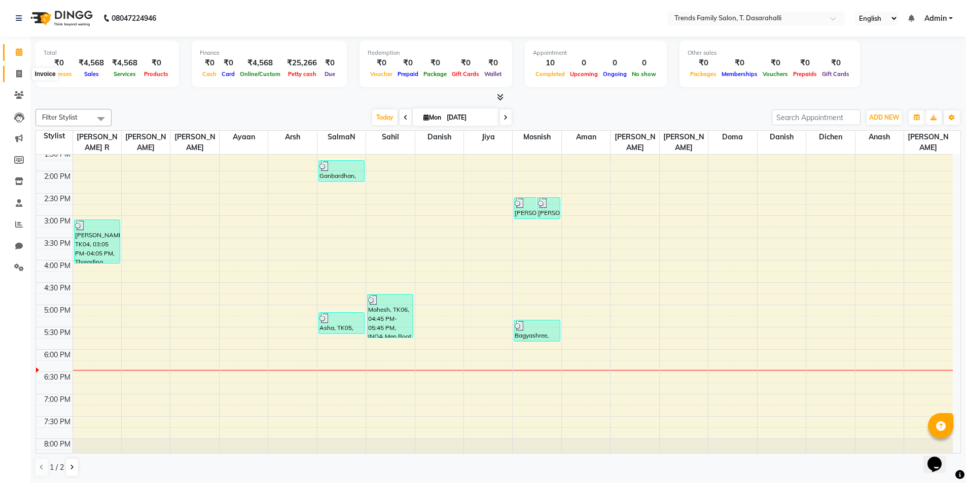
click at [15, 71] on span at bounding box center [19, 74] width 18 height 12
select select "service"
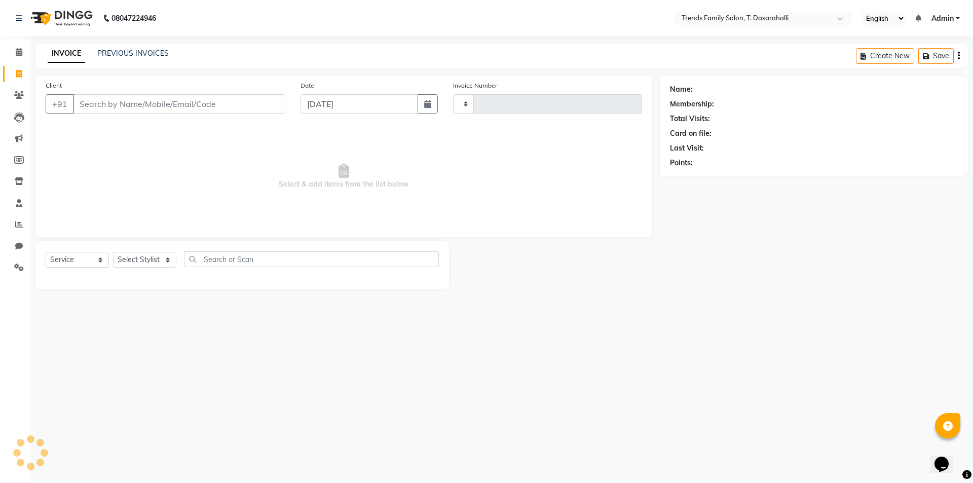
type input "0093"
click at [110, 101] on input "Client" at bounding box center [179, 103] width 212 height 19
select select "8481"
type input "8197647211"
click at [263, 109] on button "Add Client" at bounding box center [259, 103] width 52 height 19
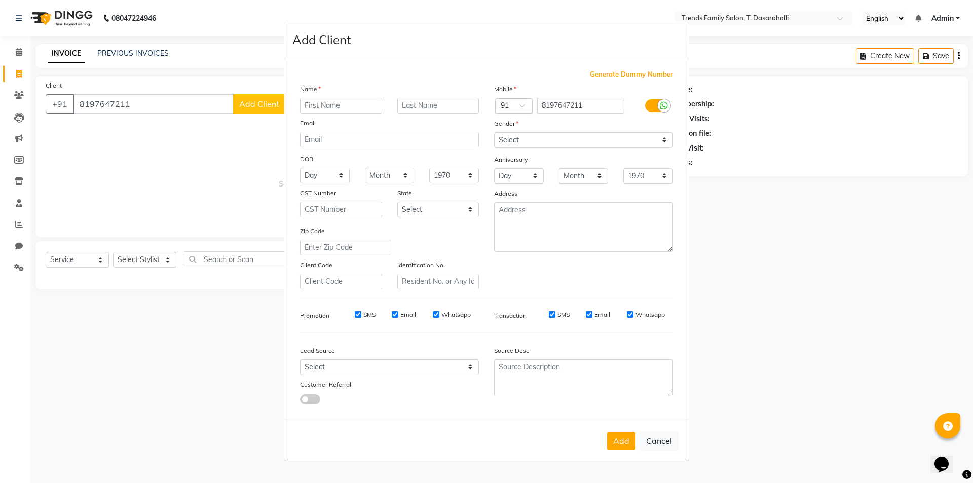
click at [323, 107] on input "text" at bounding box center [341, 106] width 82 height 16
type input "Shinjini"
click at [534, 139] on select "Select Male Female Other Prefer Not To Say" at bounding box center [583, 140] width 179 height 16
select select "female"
click at [494, 132] on select "Select Male Female Other Prefer Not To Say" at bounding box center [583, 140] width 179 height 16
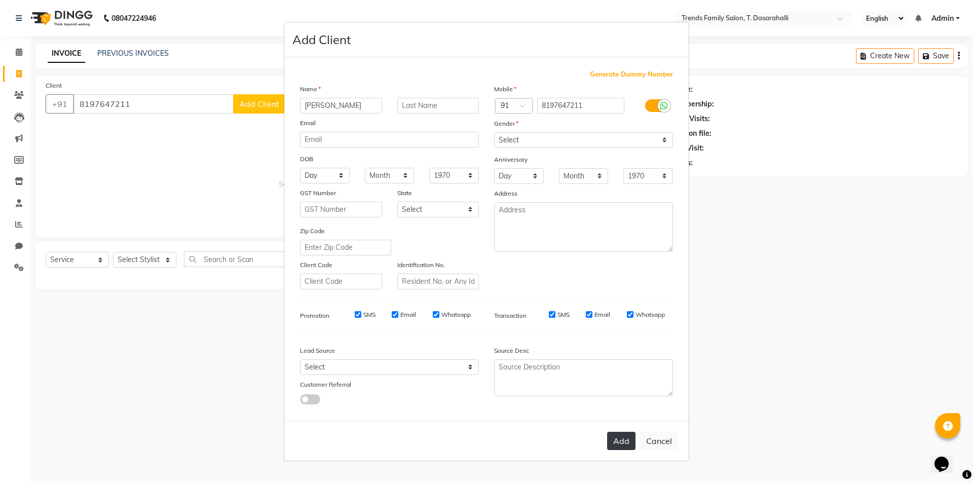
click at [624, 443] on button "Add" at bounding box center [621, 441] width 28 height 18
select select
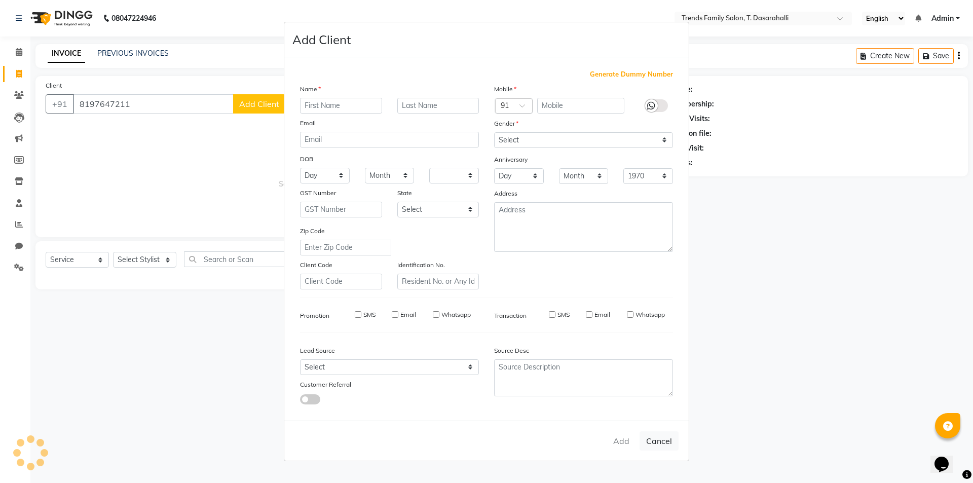
select select
checkbox input "false"
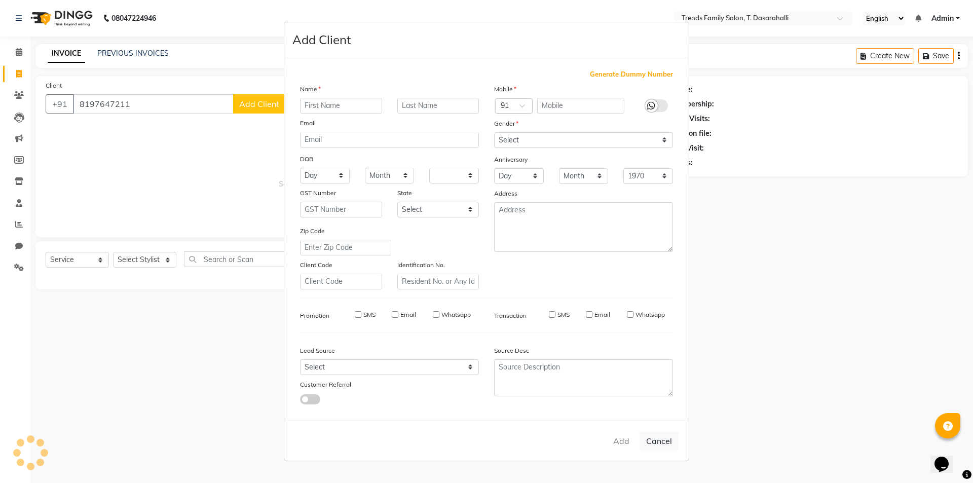
checkbox input "false"
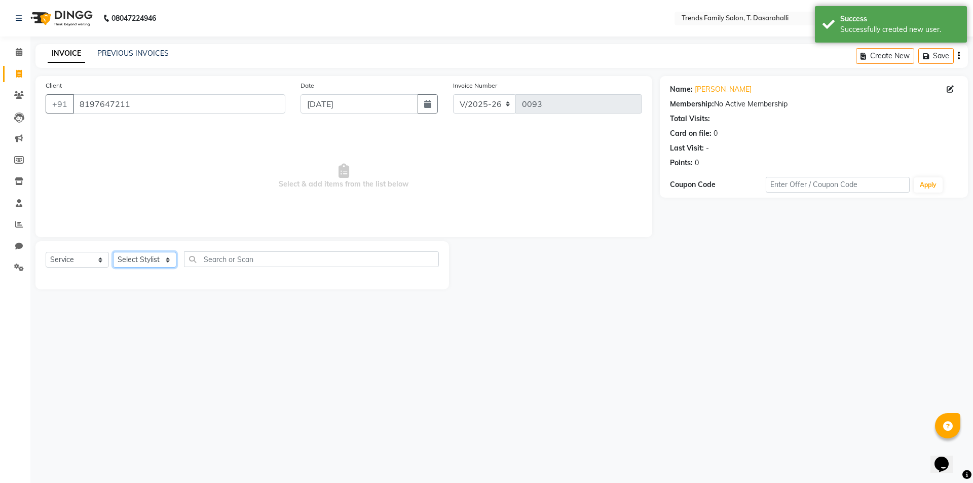
click at [140, 261] on select "Select Stylist Akhila Aman Anash Arsh Ayaan Bablu Chandana Danish Danish Deepu …" at bounding box center [144, 260] width 63 height 16
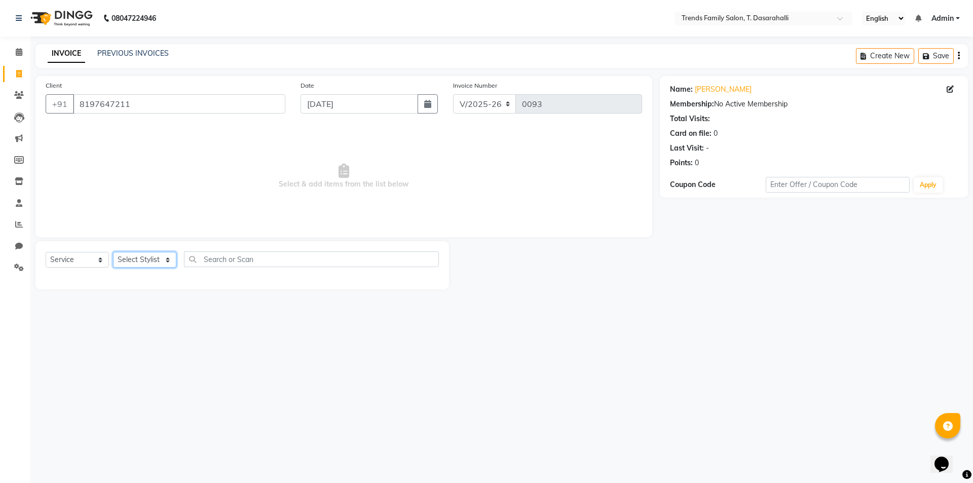
select select "84921"
click at [113, 252] on select "Select Stylist Akhila Aman Anash Arsh Ayaan Bablu Chandana Danish Danish Deepu …" at bounding box center [144, 260] width 63 height 16
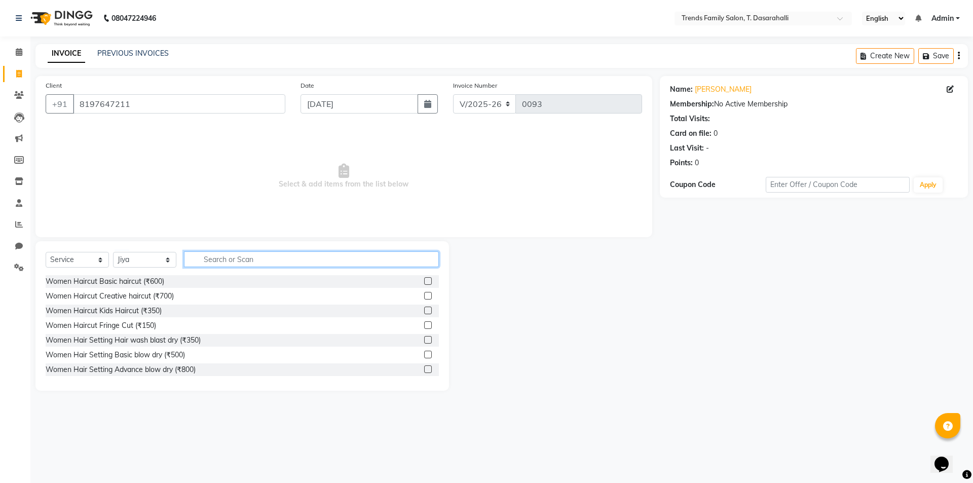
click at [266, 259] on input "text" at bounding box center [311, 259] width 255 height 16
type input "body"
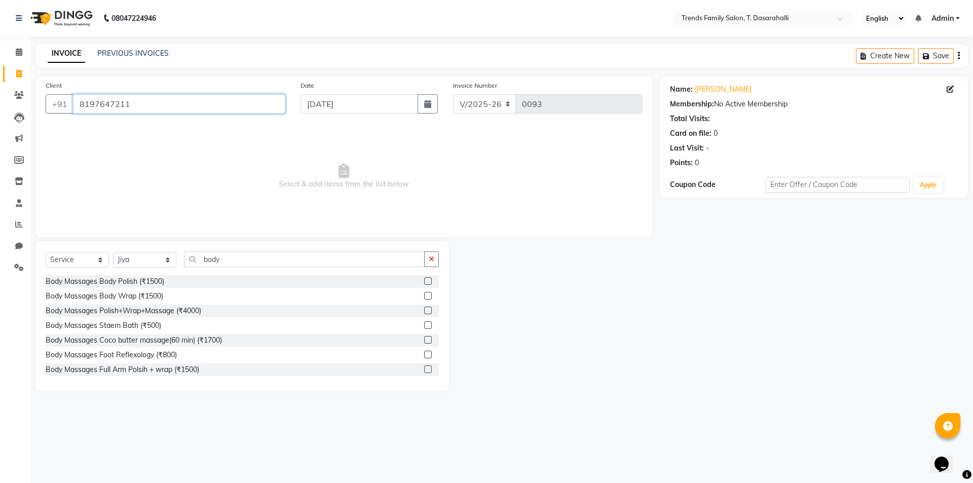
drag, startPoint x: 149, startPoint y: 109, endPoint x: 0, endPoint y: 100, distance: 148.8
click at [0, 101] on app-home "08047224946 Select Location × Trends Family Salon, T. Dasarahalli English ENGLI…" at bounding box center [486, 203] width 973 height 406
click at [17, 262] on link "Settings" at bounding box center [15, 267] width 24 height 17
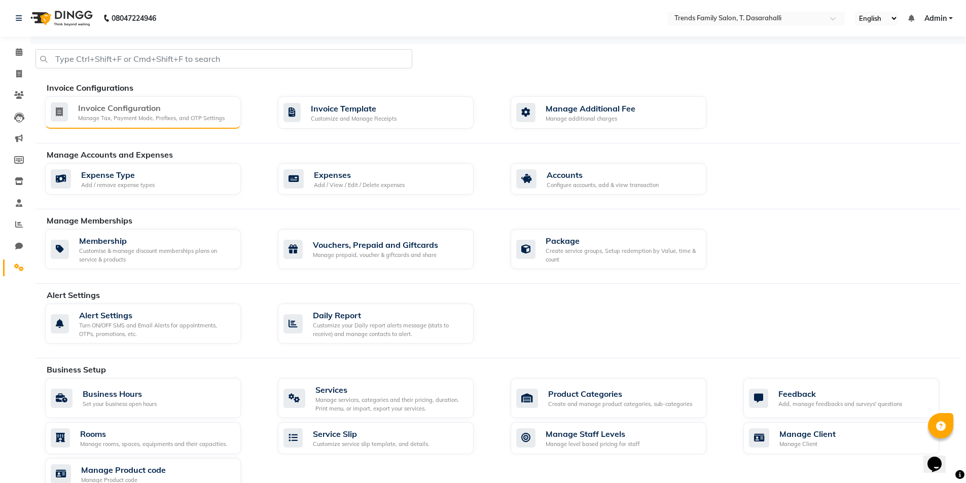
click at [125, 118] on div "Manage Tax, Payment Mode, Prefixes, and OTP Settings" at bounding box center [151, 118] width 146 height 9
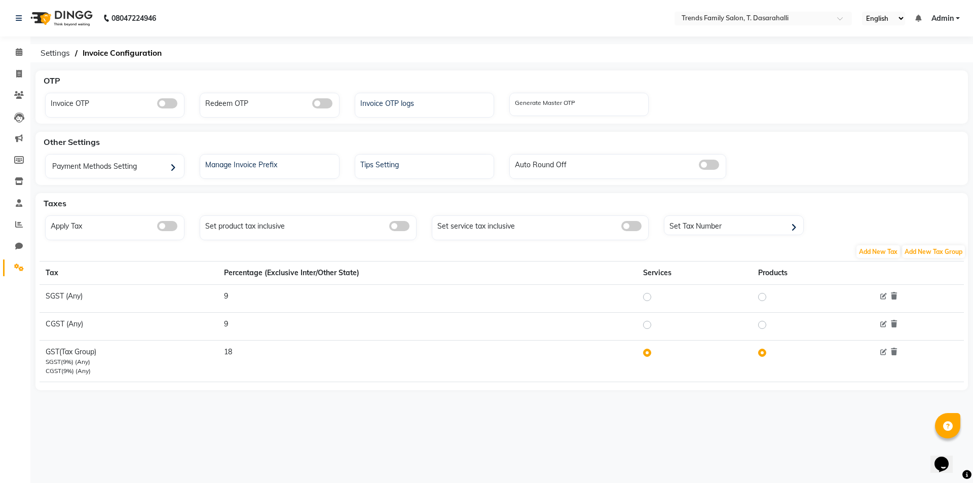
click at [165, 229] on span at bounding box center [167, 226] width 20 height 10
click at [157, 228] on input "checkbox" at bounding box center [157, 228] width 0 height 0
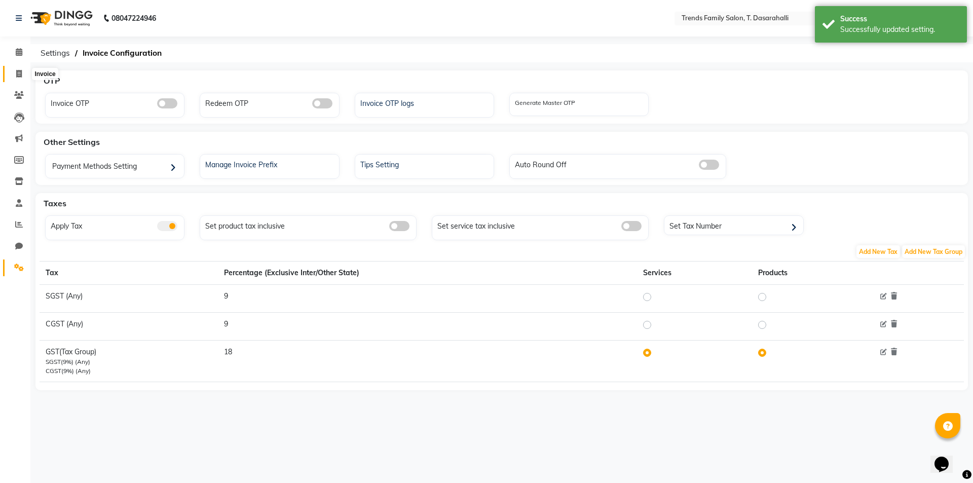
click at [18, 70] on icon at bounding box center [19, 74] width 6 height 8
select select "service"
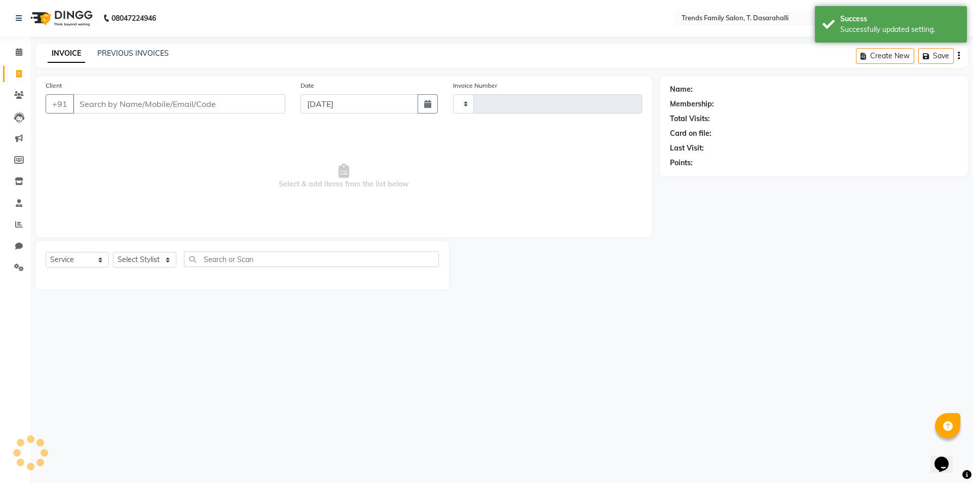
type input "0093"
select select "8481"
click at [182, 109] on input "Client" at bounding box center [179, 103] width 212 height 19
type input "8197647211"
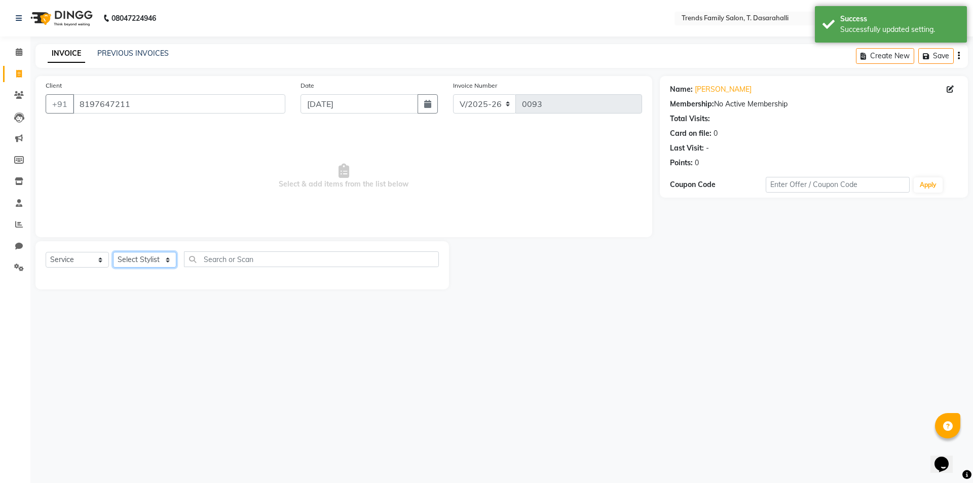
click at [164, 260] on select "Select Stylist Akhila Aman Anash Arsh Ayaan Bablu Chandana Danish Danish Deepu …" at bounding box center [144, 260] width 63 height 16
select select "84921"
click at [113, 252] on select "Select Stylist Akhila Aman Anash Arsh Ayaan Bablu Chandana Danish Danish Deepu …" at bounding box center [144, 260] width 63 height 16
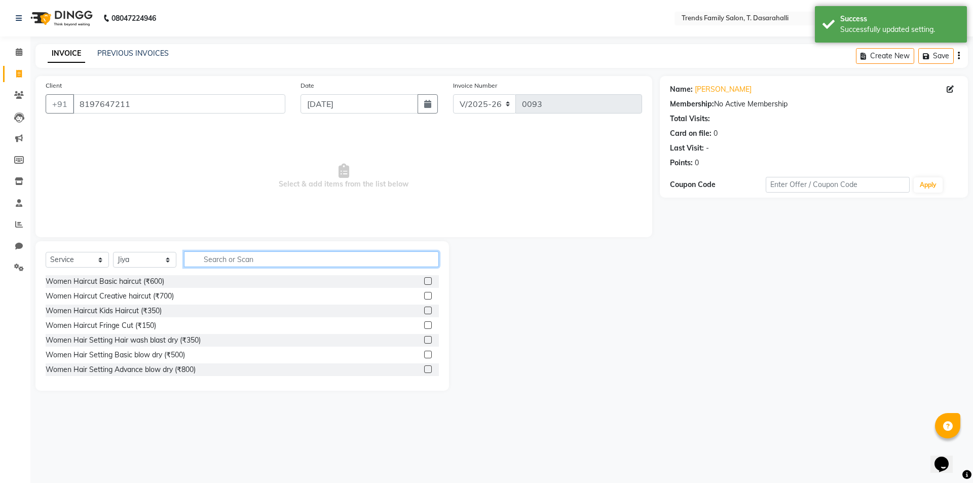
click at [233, 253] on input "text" at bounding box center [311, 259] width 255 height 16
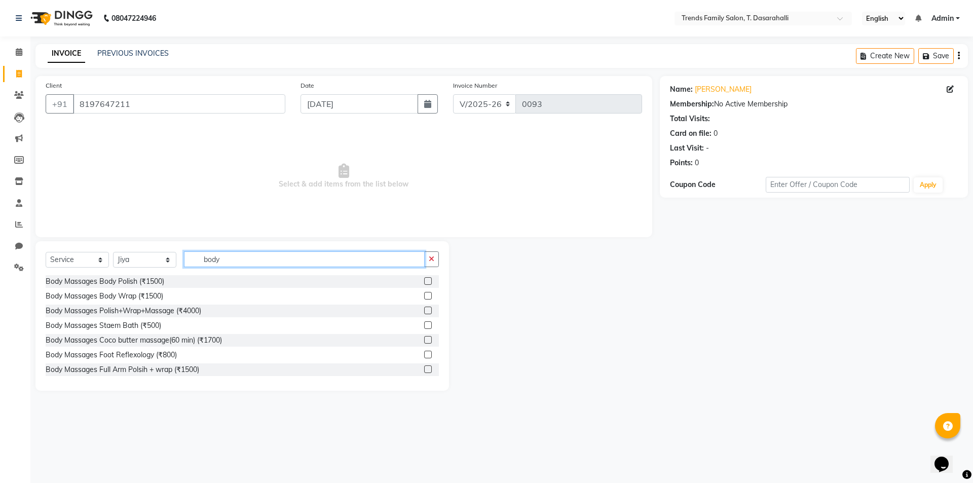
type input "body"
click at [424, 310] on label at bounding box center [428, 311] width 8 height 8
click at [424, 310] on input "checkbox" at bounding box center [427, 311] width 7 height 7
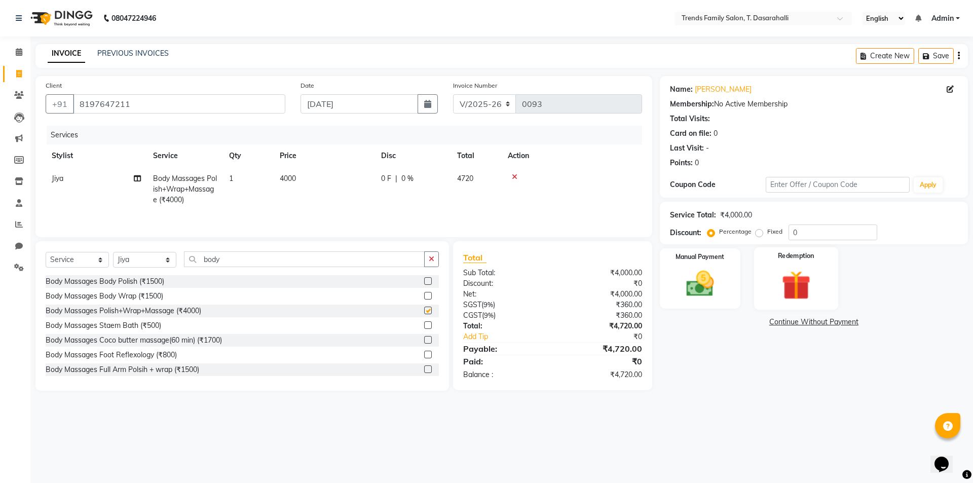
checkbox input "false"
drag, startPoint x: 810, startPoint y: 231, endPoint x: 350, endPoint y: 186, distance: 462.5
click at [417, 205] on div "Client +91 8197647211 Date 01-09-2025 Invoice Number V/2025 V/2025-26 0093 Serv…" at bounding box center [502, 233] width 948 height 315
type input "40"
click at [432, 262] on icon "button" at bounding box center [432, 258] width 6 height 7
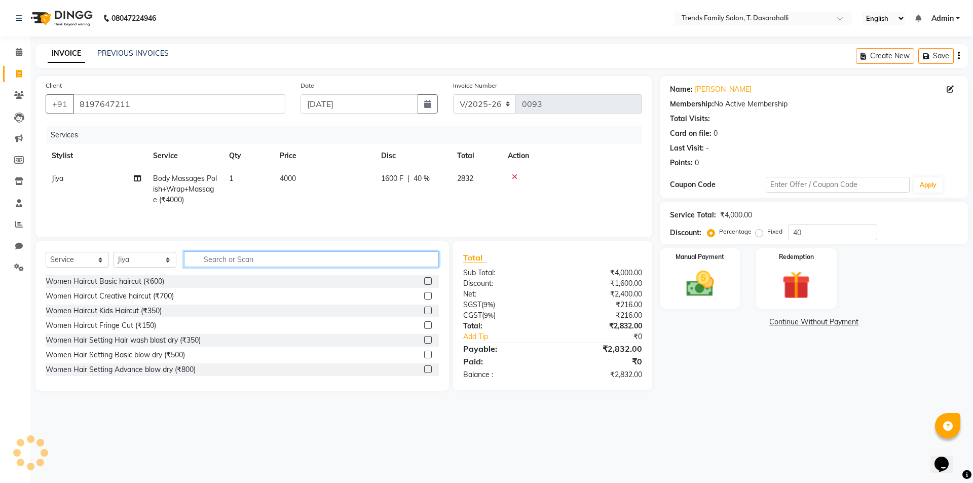
click at [257, 258] on input "text" at bounding box center [311, 259] width 255 height 16
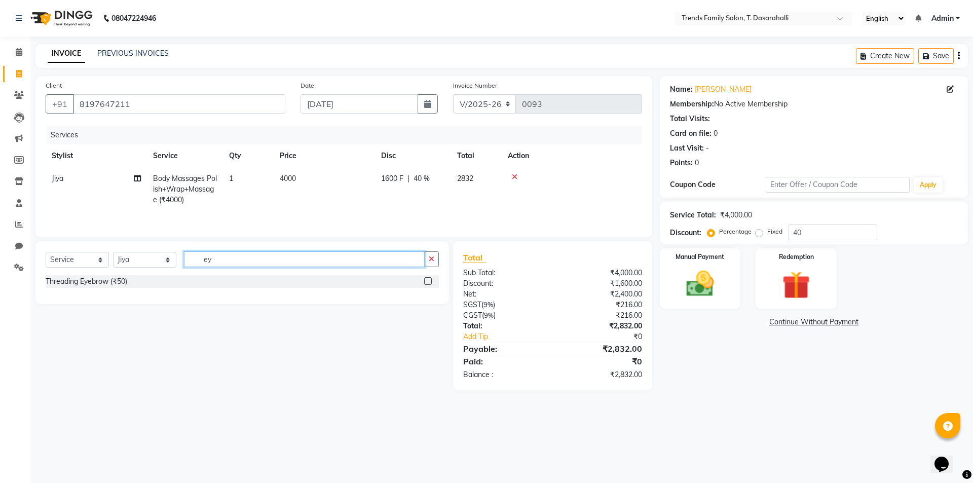
type input "ey"
click at [427, 281] on label at bounding box center [428, 281] width 8 height 8
click at [427, 281] on input "checkbox" at bounding box center [427, 281] width 7 height 7
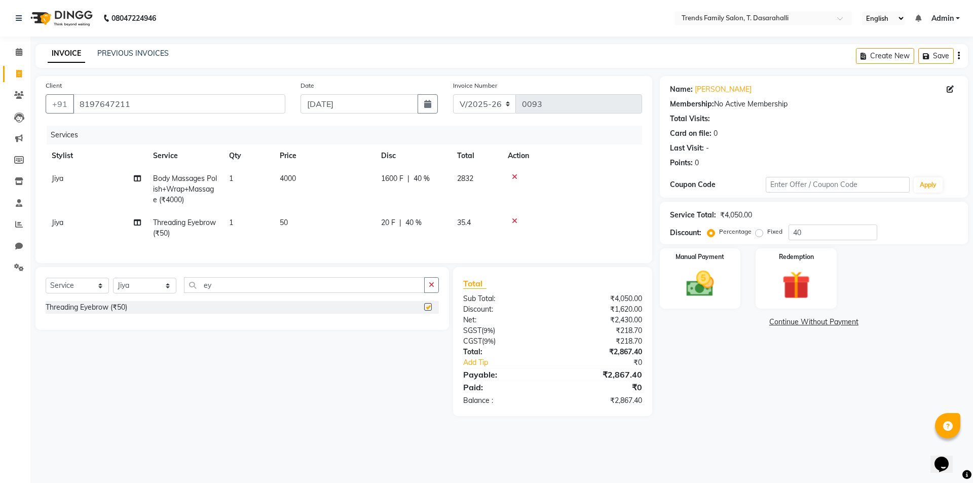
checkbox input "false"
click at [270, 224] on td "1" at bounding box center [248, 227] width 51 height 33
select select "84921"
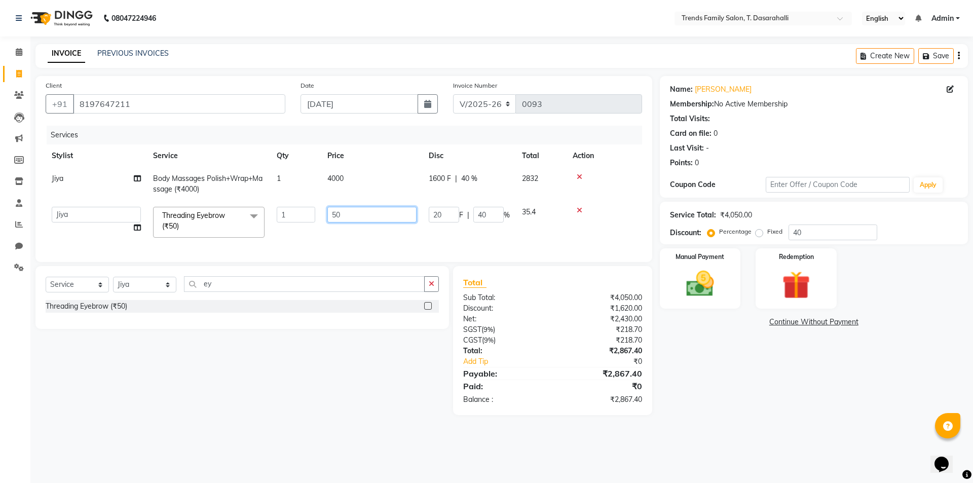
drag, startPoint x: 354, startPoint y: 217, endPoint x: 147, endPoint y: 190, distance: 208.7
click at [196, 194] on tbody "Jiya Body Massages Polish+Wrap+Massage (₹4000) 1 4000 1600 F | 40 % 2832 Akhila…" at bounding box center [344, 205] width 597 height 77
type input "80"
click at [722, 390] on div "Name: Shinjini Membership: No Active Membership Total Visits: Card on file: 0 L…" at bounding box center [818, 245] width 316 height 339
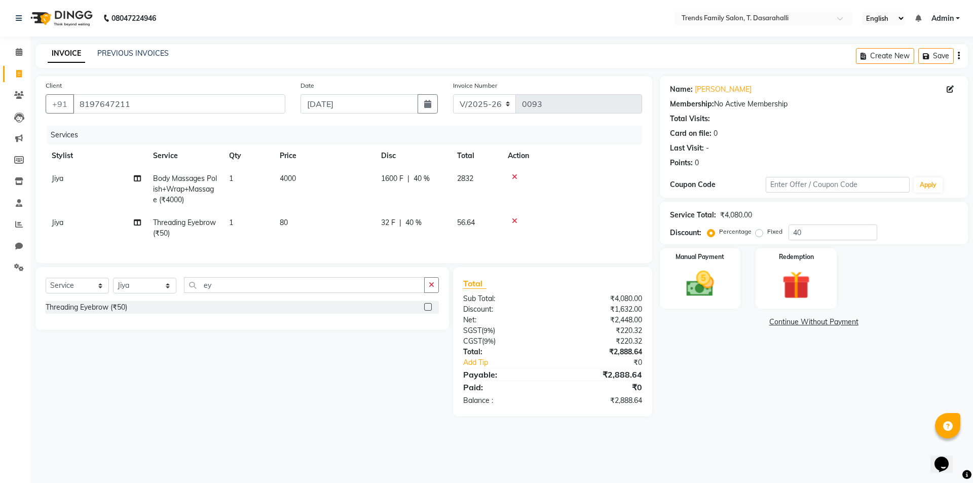
click at [418, 230] on td "32 F | 40 %" at bounding box center [413, 227] width 76 height 33
select select "84921"
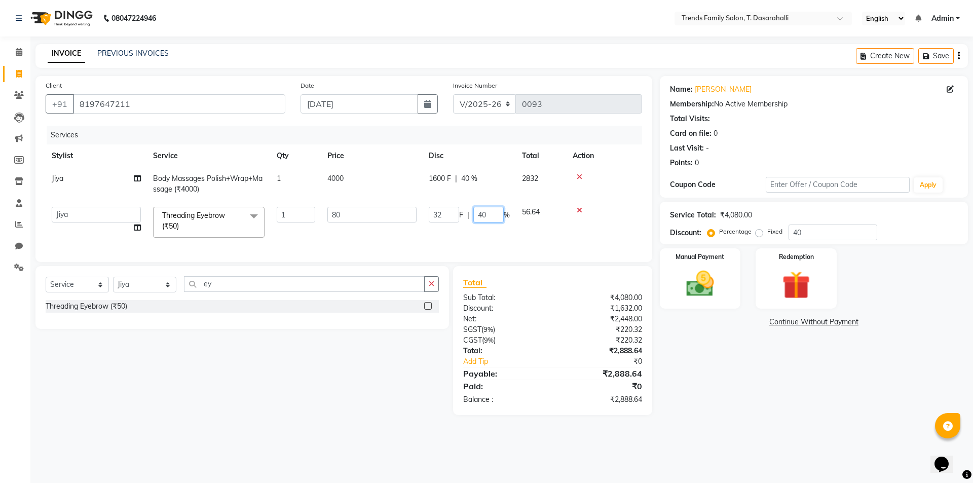
drag, startPoint x: 446, startPoint y: 213, endPoint x: 290, endPoint y: 193, distance: 157.4
click at [357, 203] on tr "Akhila Aman Anash Arsh Ayaan Bablu Chandana Danish Danish Deepu R Dichen Doma F…" at bounding box center [344, 222] width 597 height 43
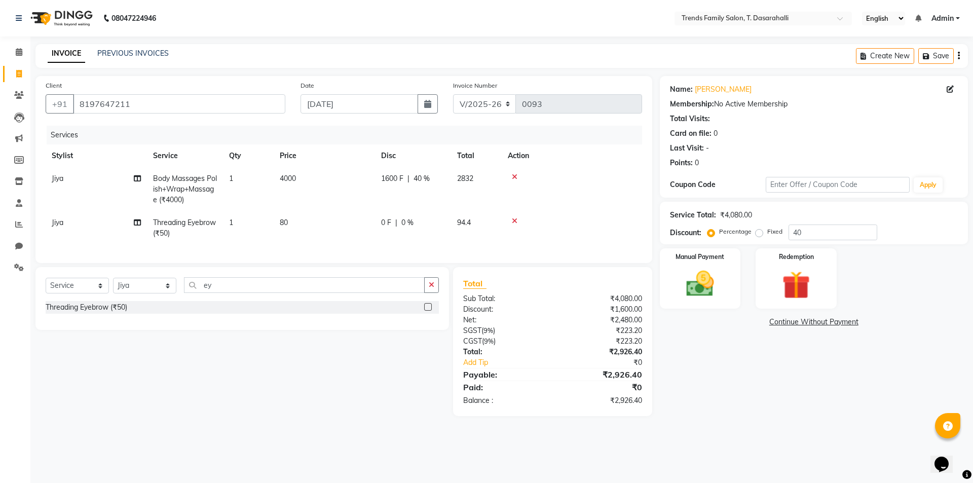
click at [844, 397] on div "Name: Shinjini Membership: No Active Membership Total Visits: Card on file: 0 L…" at bounding box center [818, 246] width 316 height 340
click at [288, 227] on td "80" at bounding box center [324, 227] width 101 height 33
select select "84921"
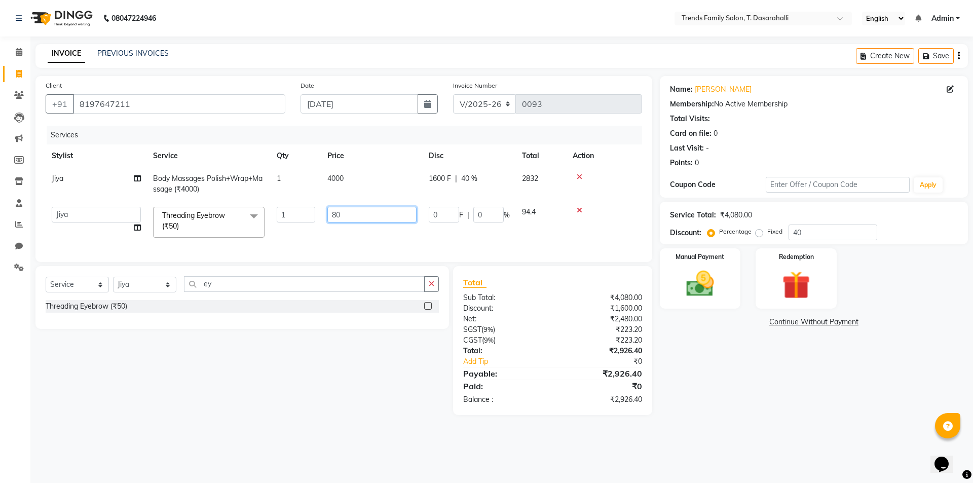
drag, startPoint x: 362, startPoint y: 213, endPoint x: 240, endPoint y: 213, distance: 122.7
click at [306, 215] on tr "Akhila Aman Anash Arsh Ayaan Bablu Chandana Danish Danish Deepu R Dichen Doma F…" at bounding box center [344, 222] width 597 height 43
type input "79"
click at [752, 392] on div "Name: Shinjini Membership: No Active Membership Total Visits: Card on file: 0 L…" at bounding box center [818, 245] width 316 height 339
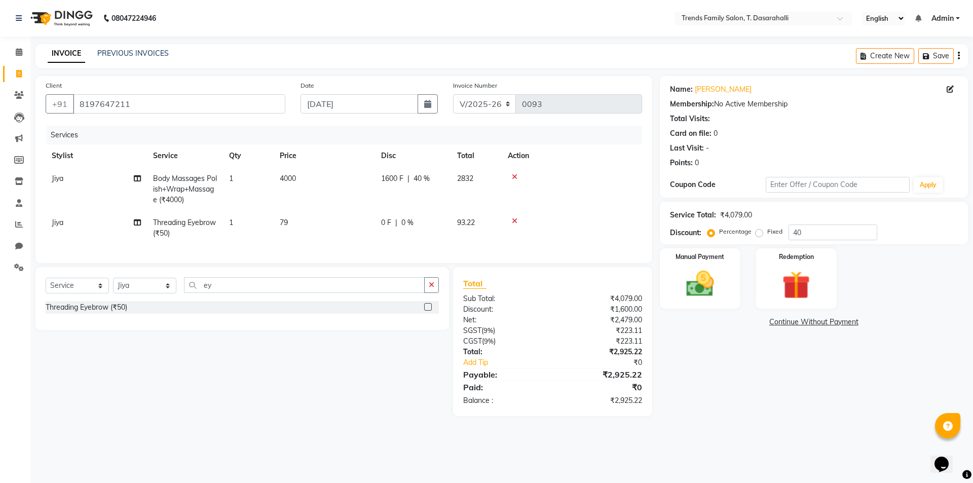
click at [286, 227] on span "79" at bounding box center [284, 222] width 8 height 9
select select "84921"
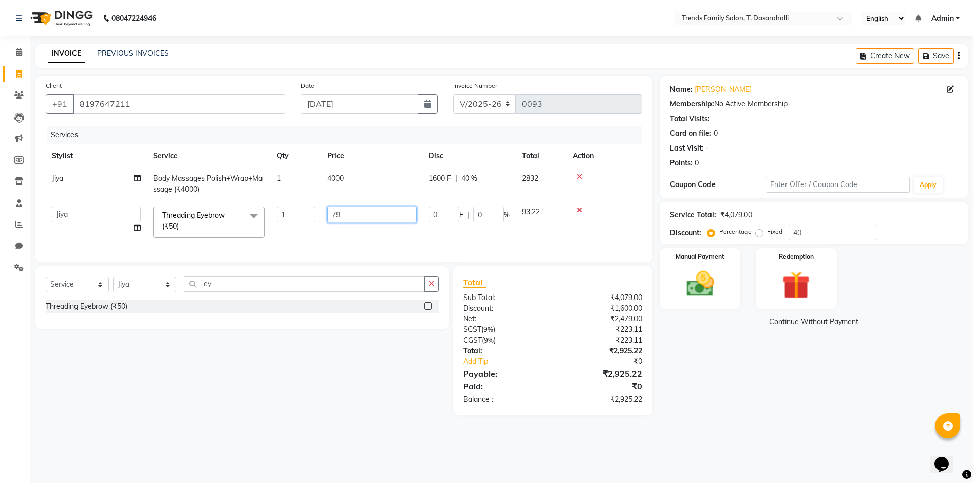
drag, startPoint x: 358, startPoint y: 215, endPoint x: 141, endPoint y: 186, distance: 218.8
click at [244, 215] on tr "Akhila Aman Anash Arsh Ayaan Bablu Chandana Danish Danish Deepu R Dichen Doma F…" at bounding box center [344, 222] width 597 height 43
type input "75"
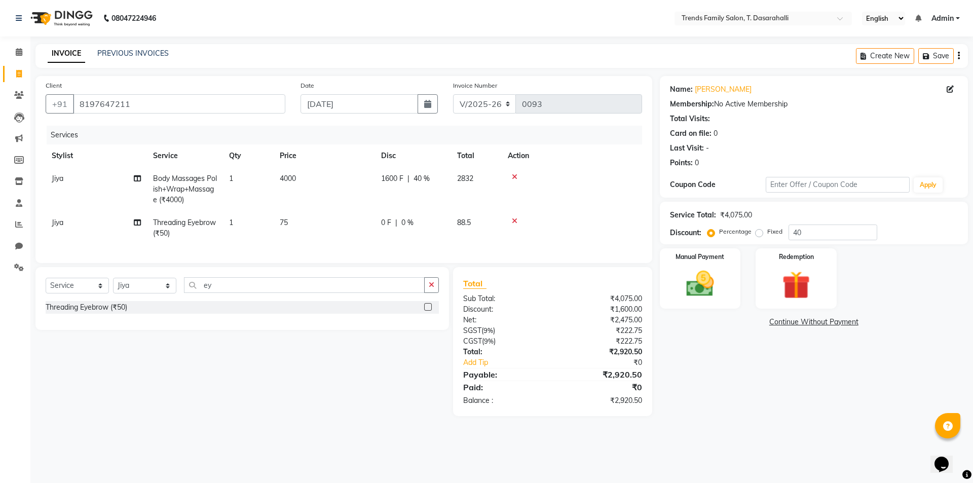
click at [705, 383] on div "Name: Shinjini Membership: No Active Membership Total Visits: Card on file: 0 L…" at bounding box center [818, 246] width 316 height 340
click at [276, 223] on td "75" at bounding box center [324, 227] width 101 height 33
select select "84921"
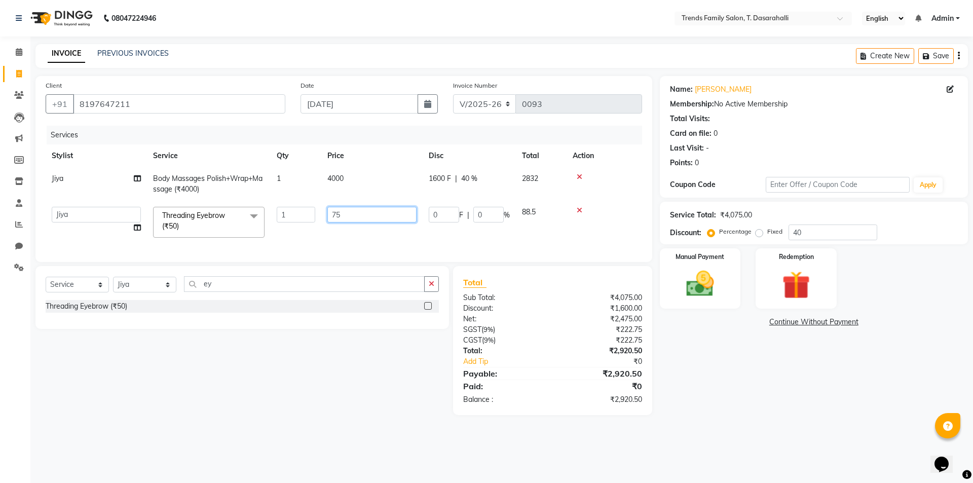
drag, startPoint x: 348, startPoint y: 216, endPoint x: 295, endPoint y: 216, distance: 52.7
click at [295, 216] on tr "Akhila Aman Anash Arsh Ayaan Bablu Chandana Danish Danish Deepu R Dichen Doma F…" at bounding box center [344, 222] width 597 height 43
type input "50"
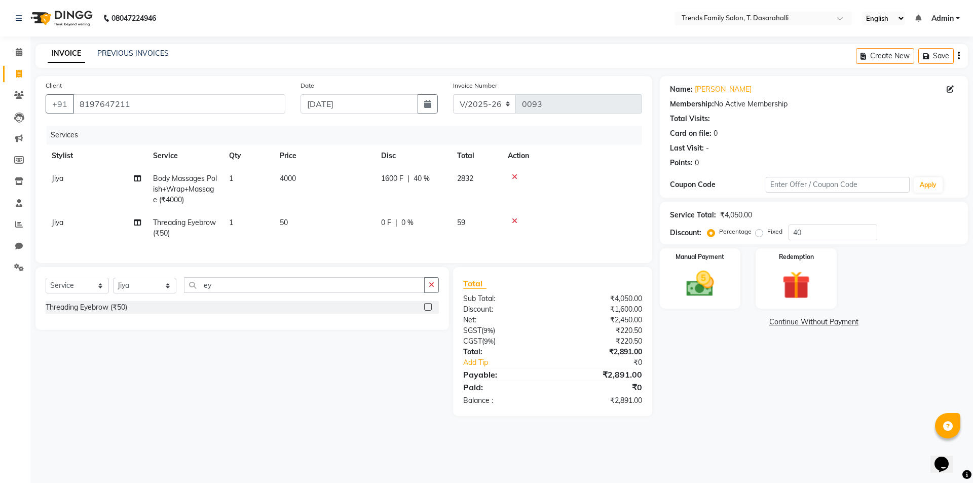
click at [778, 399] on div "Name: Shinjini Membership: No Active Membership Total Visits: Card on file: 0 L…" at bounding box center [818, 246] width 316 height 340
click at [697, 283] on img at bounding box center [700, 283] width 47 height 33
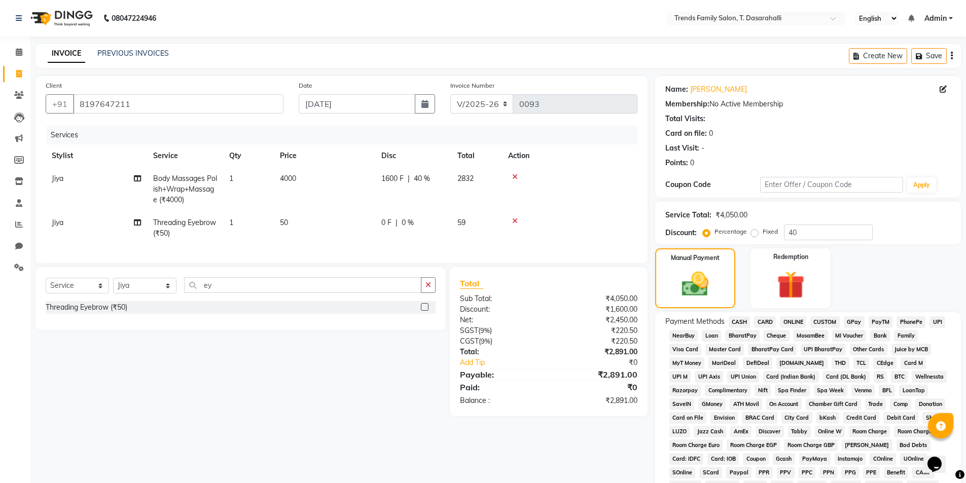
click at [792, 319] on span "ONLINE" at bounding box center [793, 322] width 26 height 12
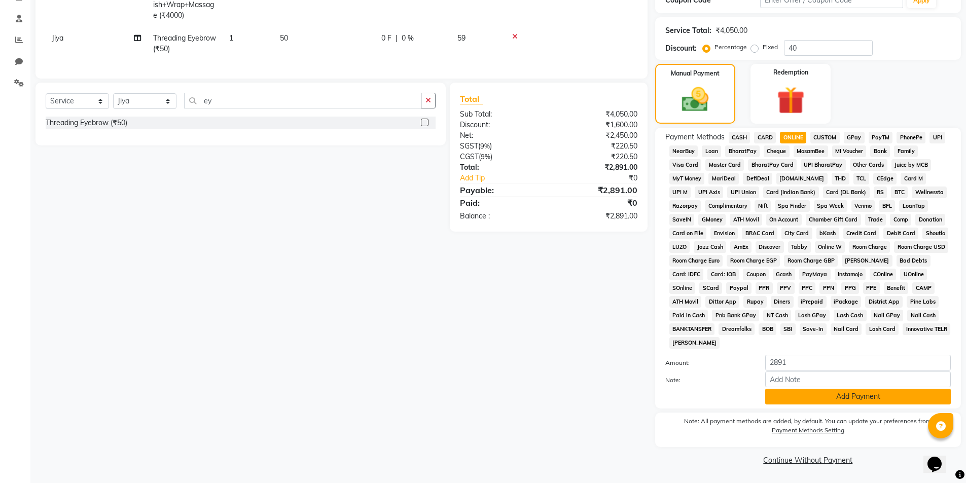
click at [841, 400] on button "Add Payment" at bounding box center [858, 397] width 186 height 16
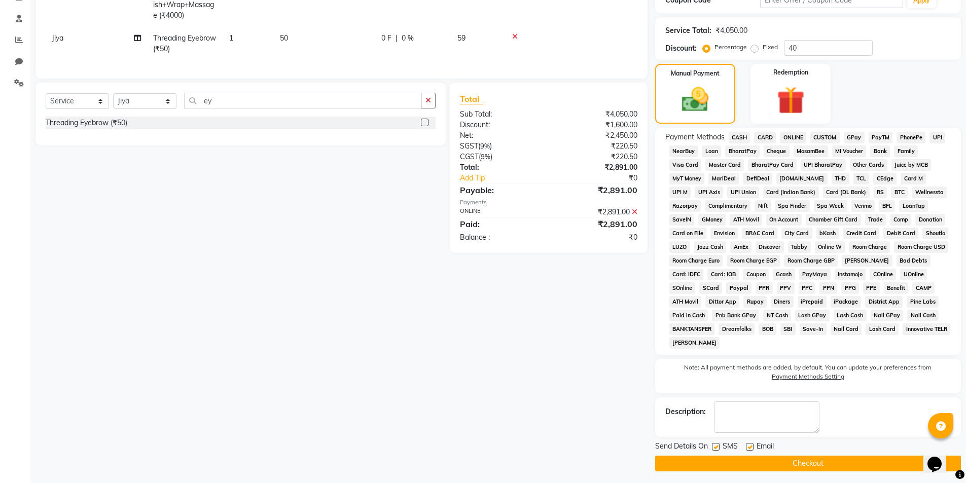
click at [787, 469] on button "Checkout" at bounding box center [808, 464] width 306 height 16
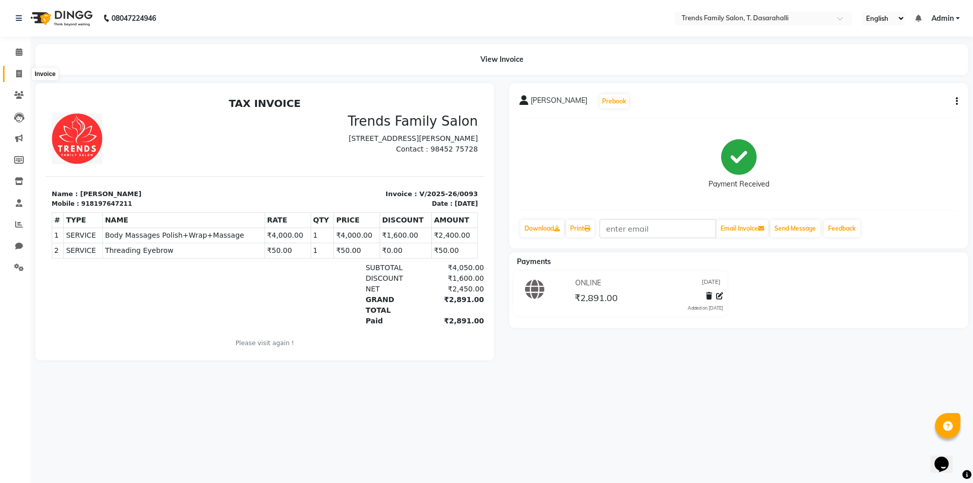
click at [17, 76] on icon at bounding box center [19, 74] width 6 height 8
select select "service"
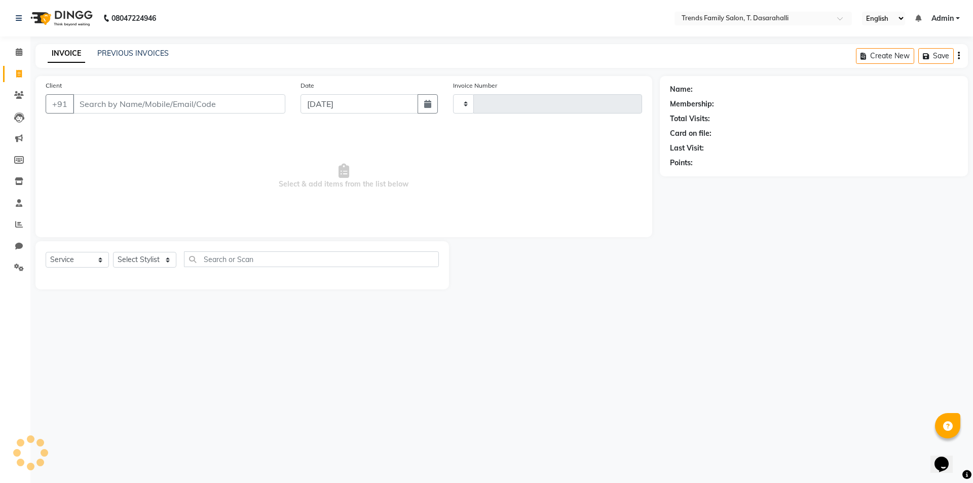
type input "0094"
select select "8481"
click at [164, 110] on input "Client" at bounding box center [179, 103] width 212 height 19
click at [128, 108] on input "Client" at bounding box center [179, 103] width 212 height 19
